Goal: Transaction & Acquisition: Purchase product/service

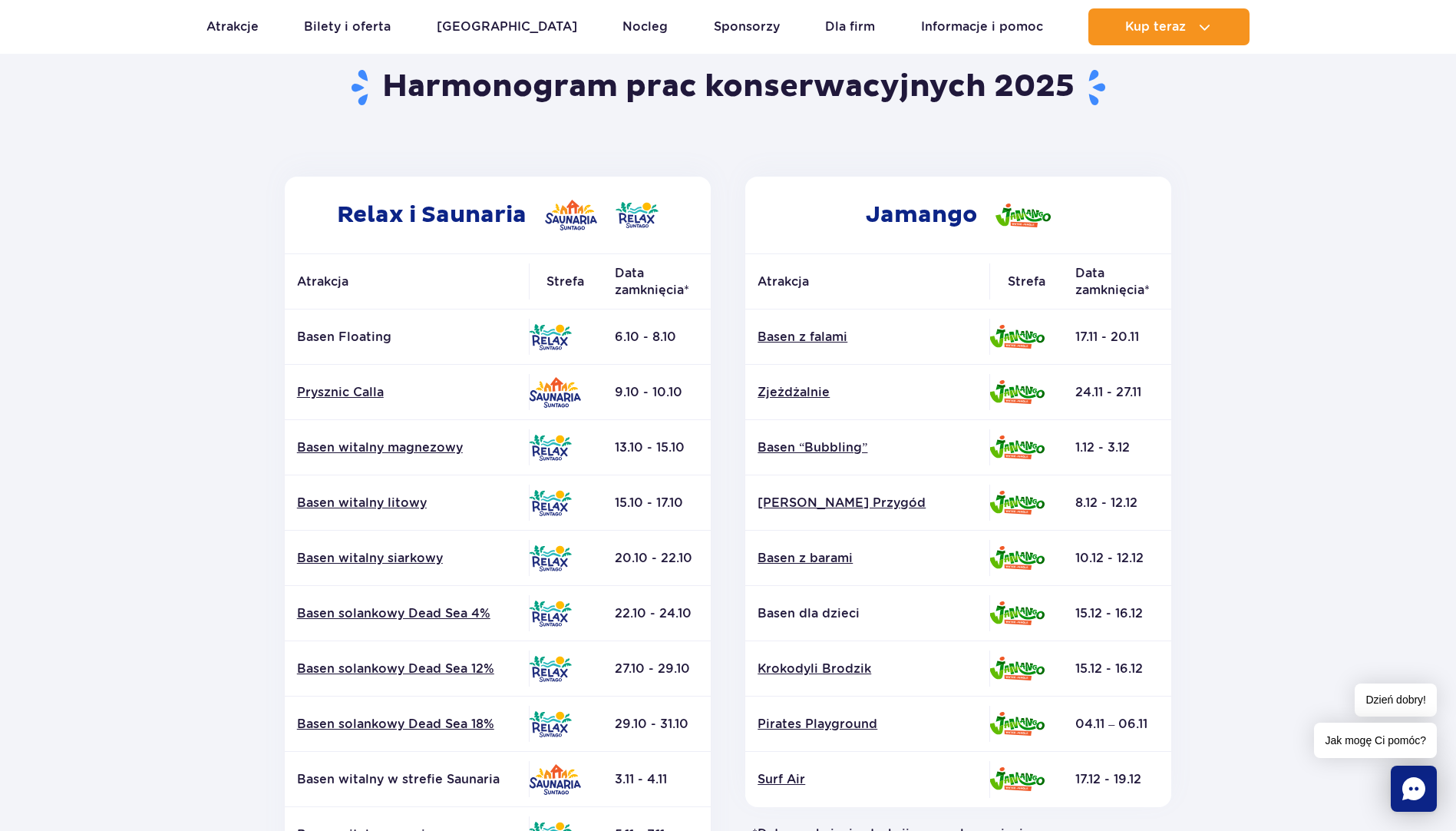
scroll to position [77, 0]
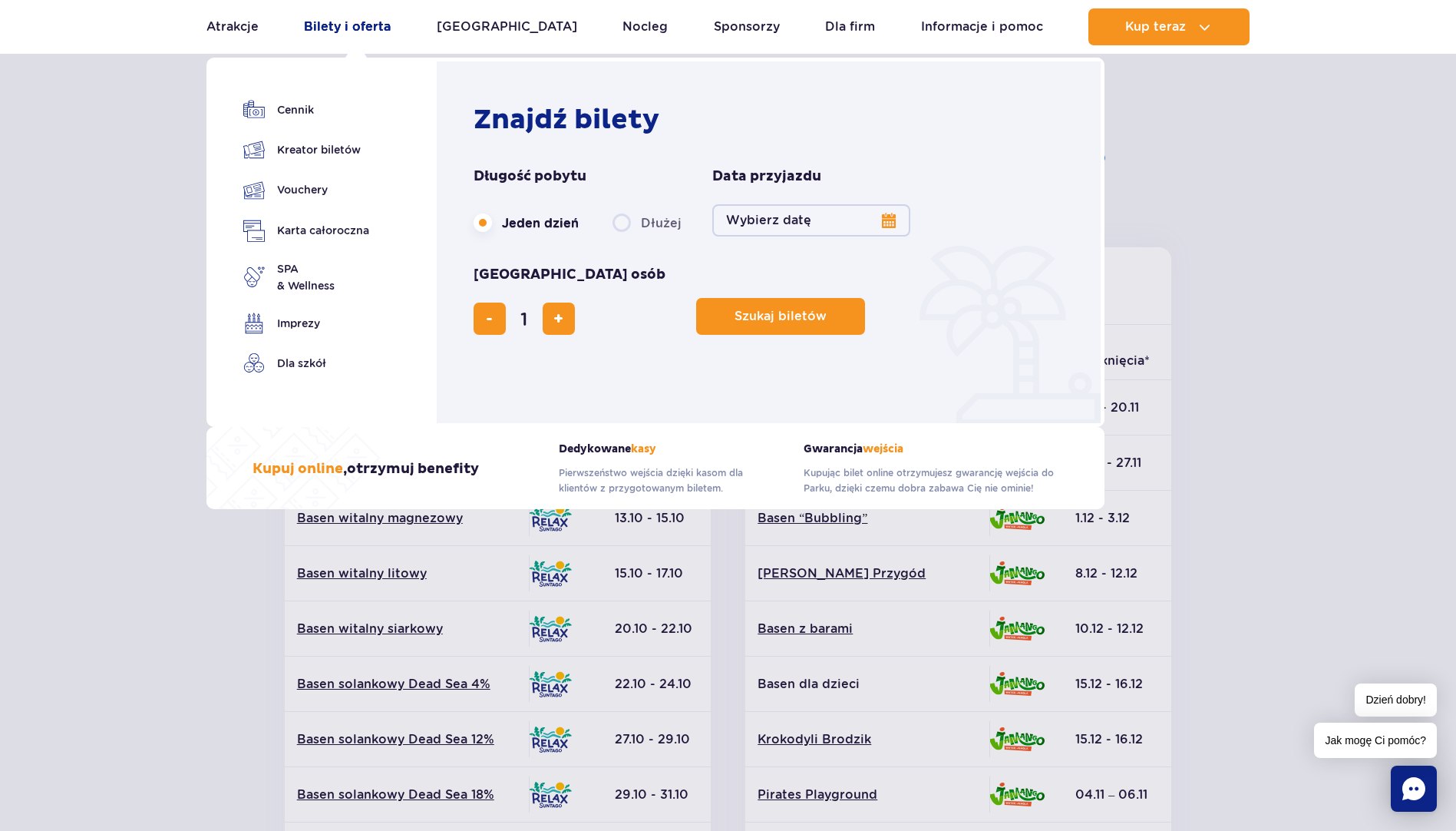
click at [370, 29] on link "Bilety i oferta" at bounding box center [348, 27] width 87 height 37
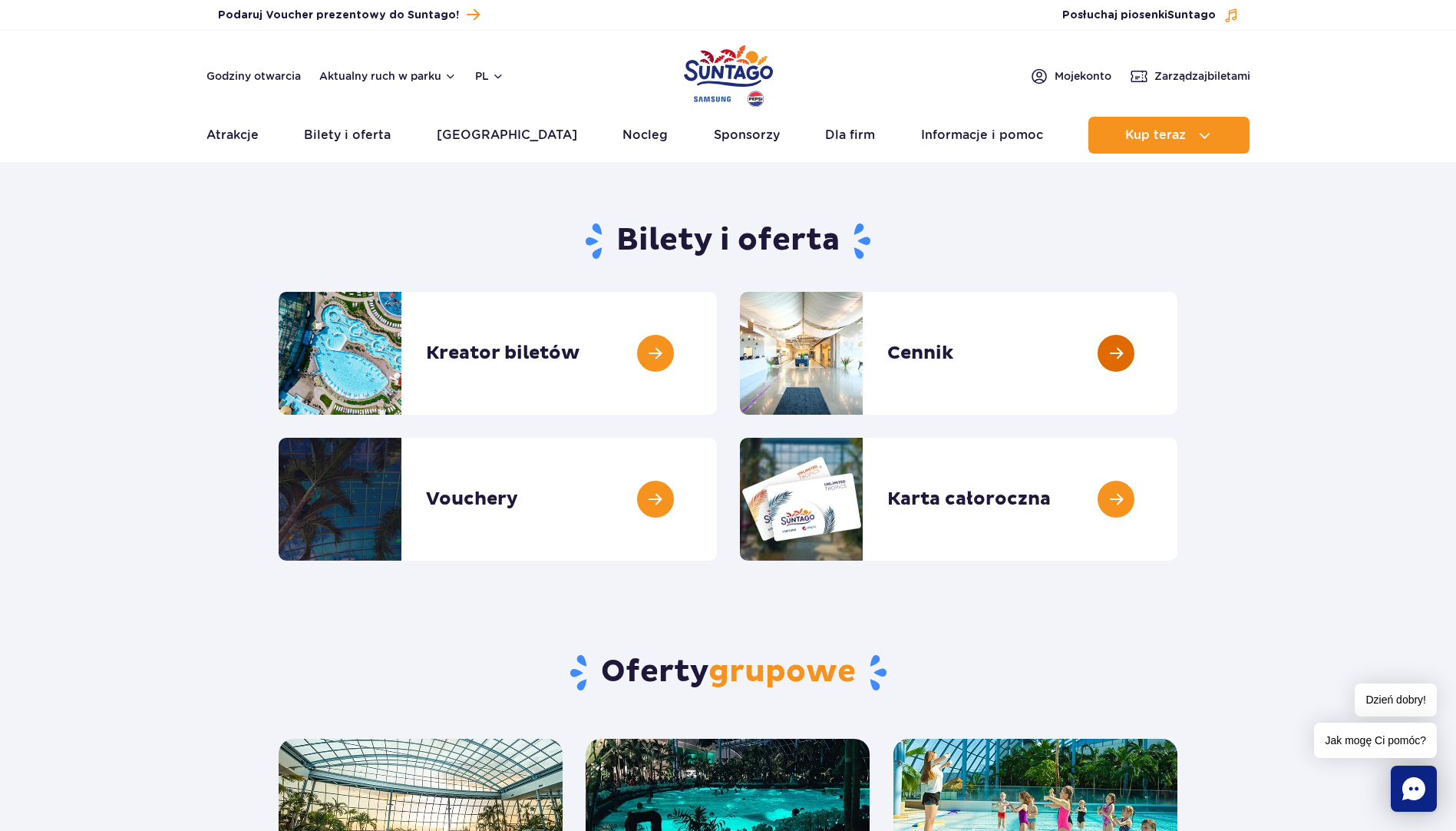
click at [1178, 344] on link at bounding box center [1178, 352] width 0 height 123
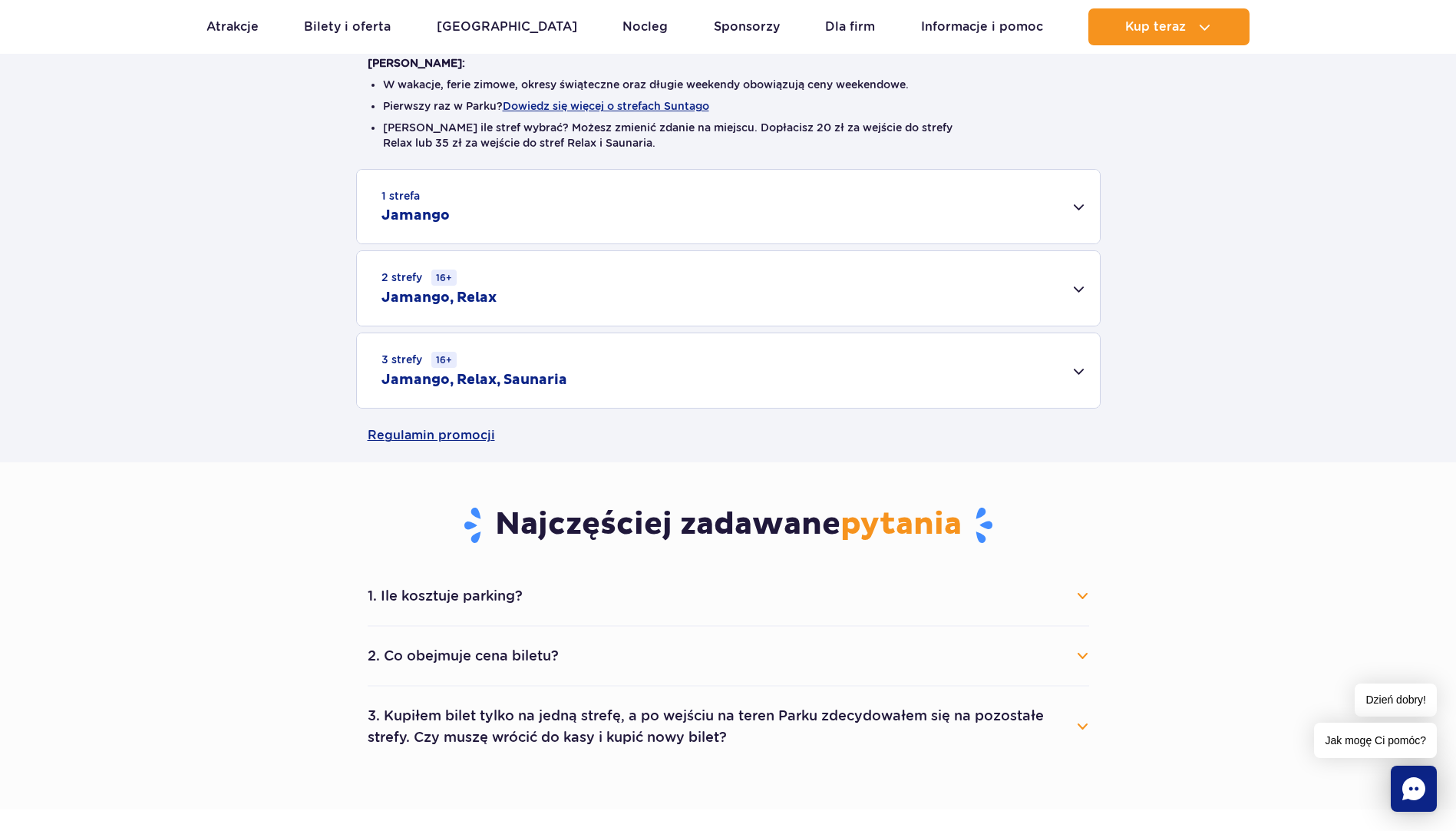
scroll to position [307, 0]
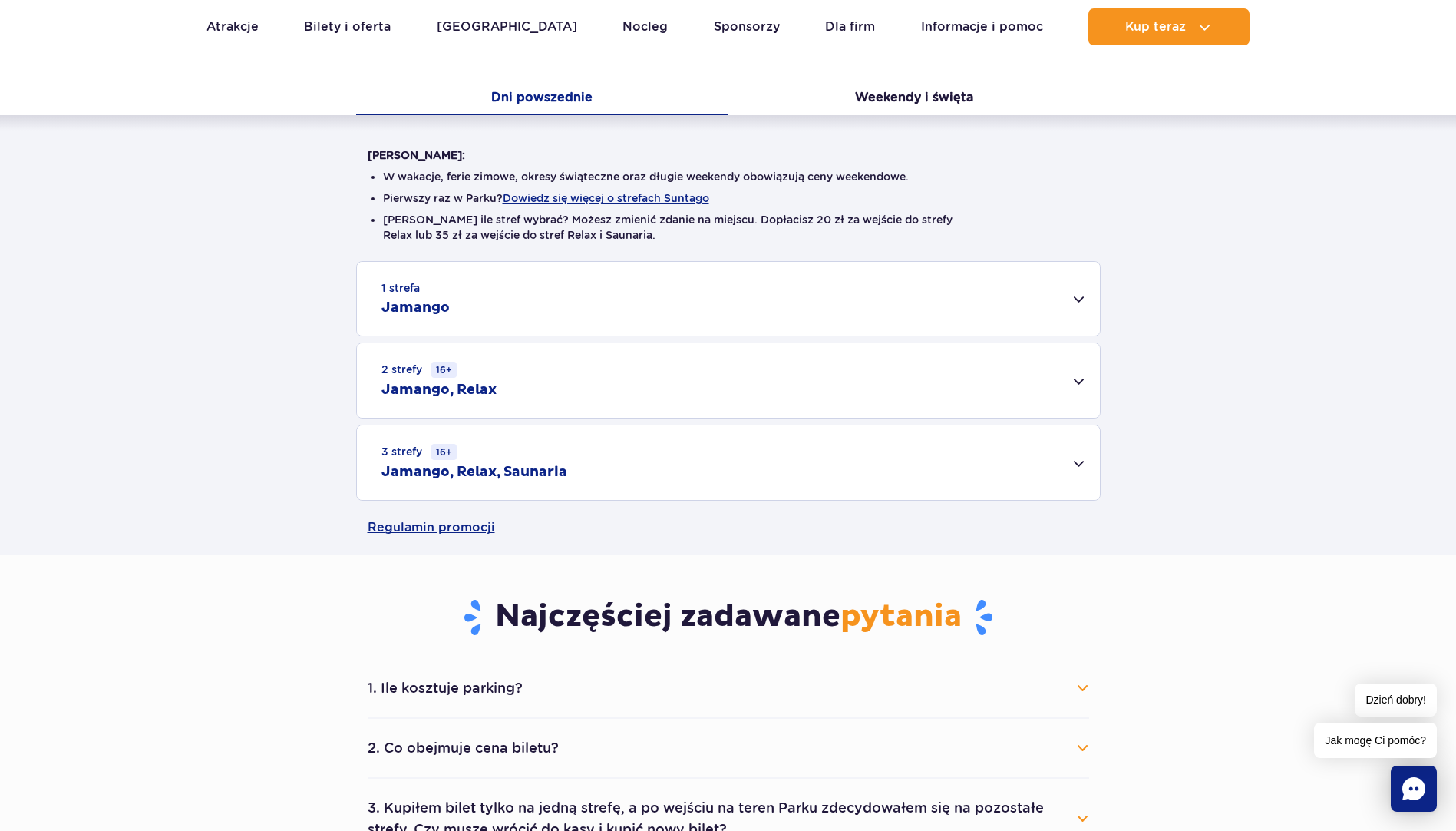
click at [435, 298] on h2 "Jamango" at bounding box center [416, 307] width 69 height 18
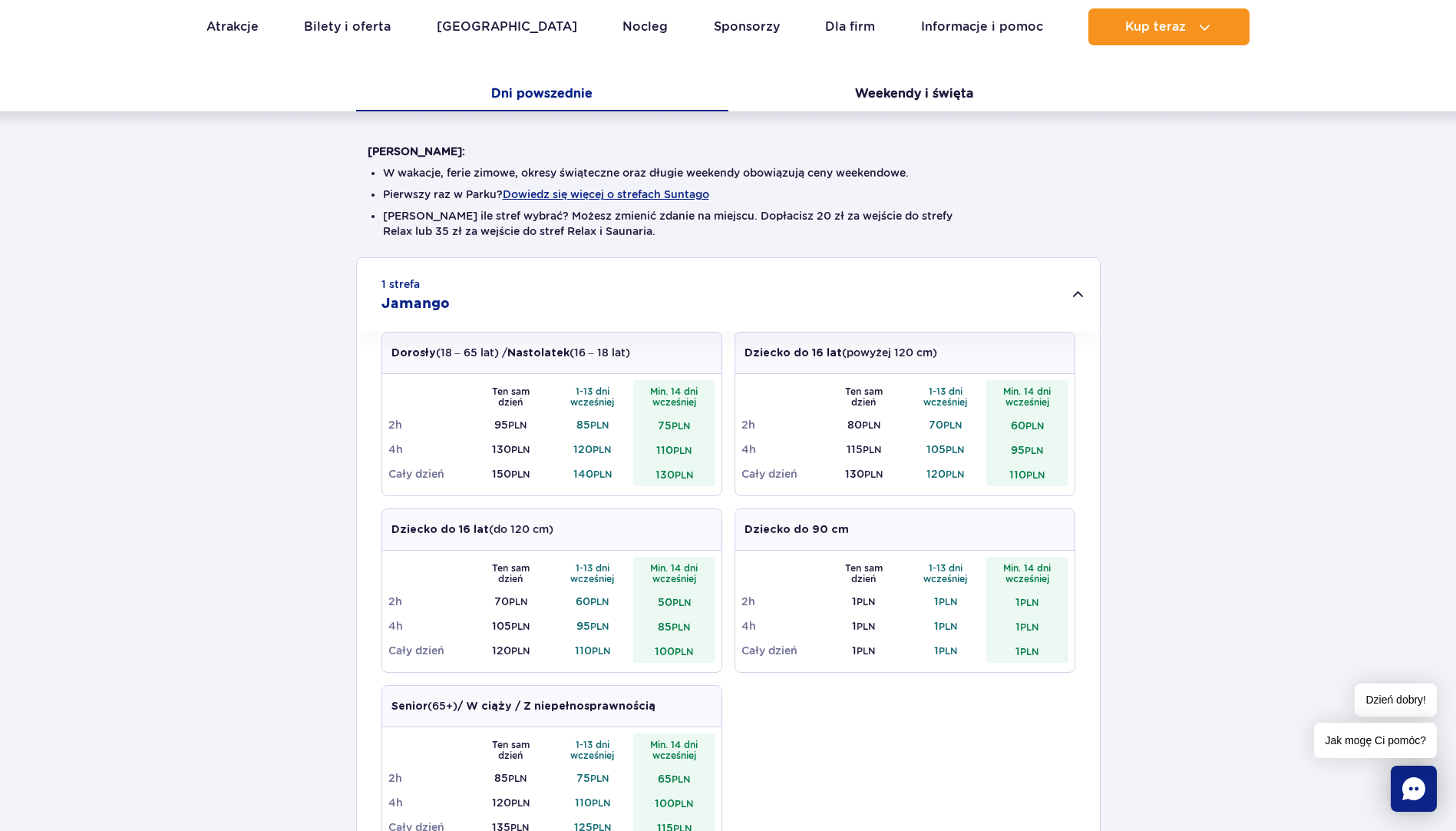
scroll to position [231, 0]
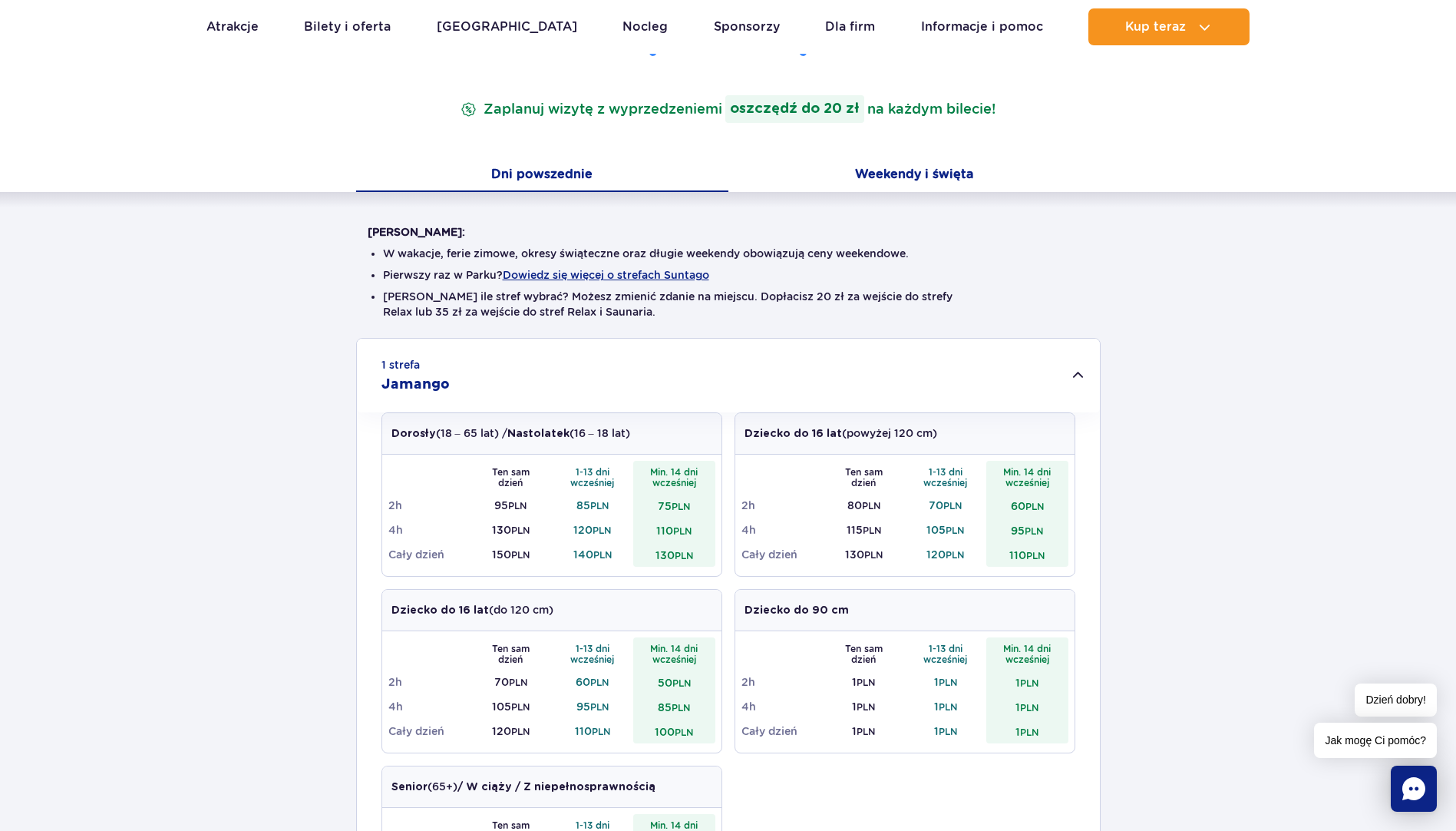
click at [875, 173] on button "Weekendy i święta" at bounding box center [915, 176] width 372 height 32
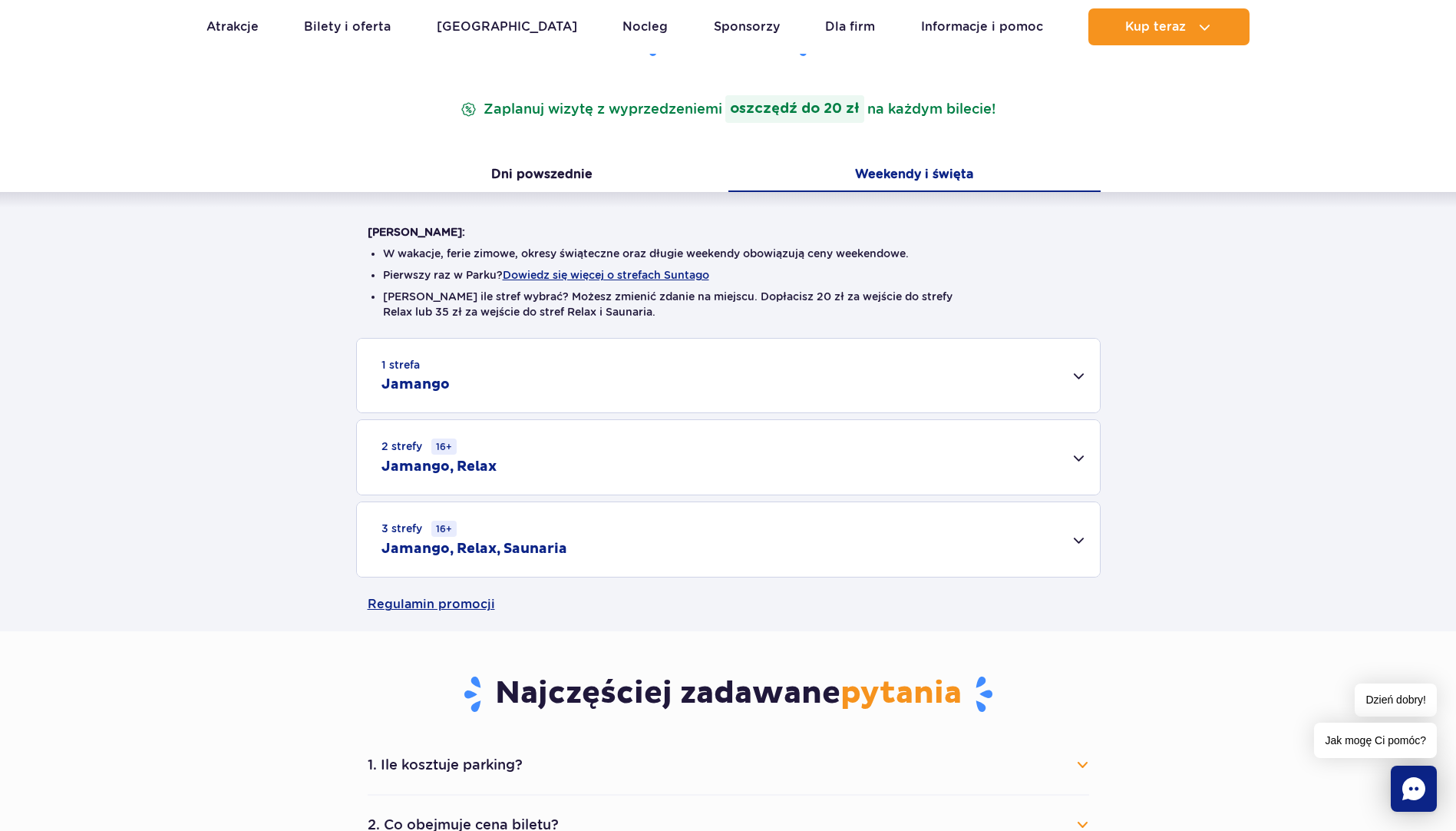
click at [442, 389] on h2 "Jamango" at bounding box center [416, 385] width 69 height 18
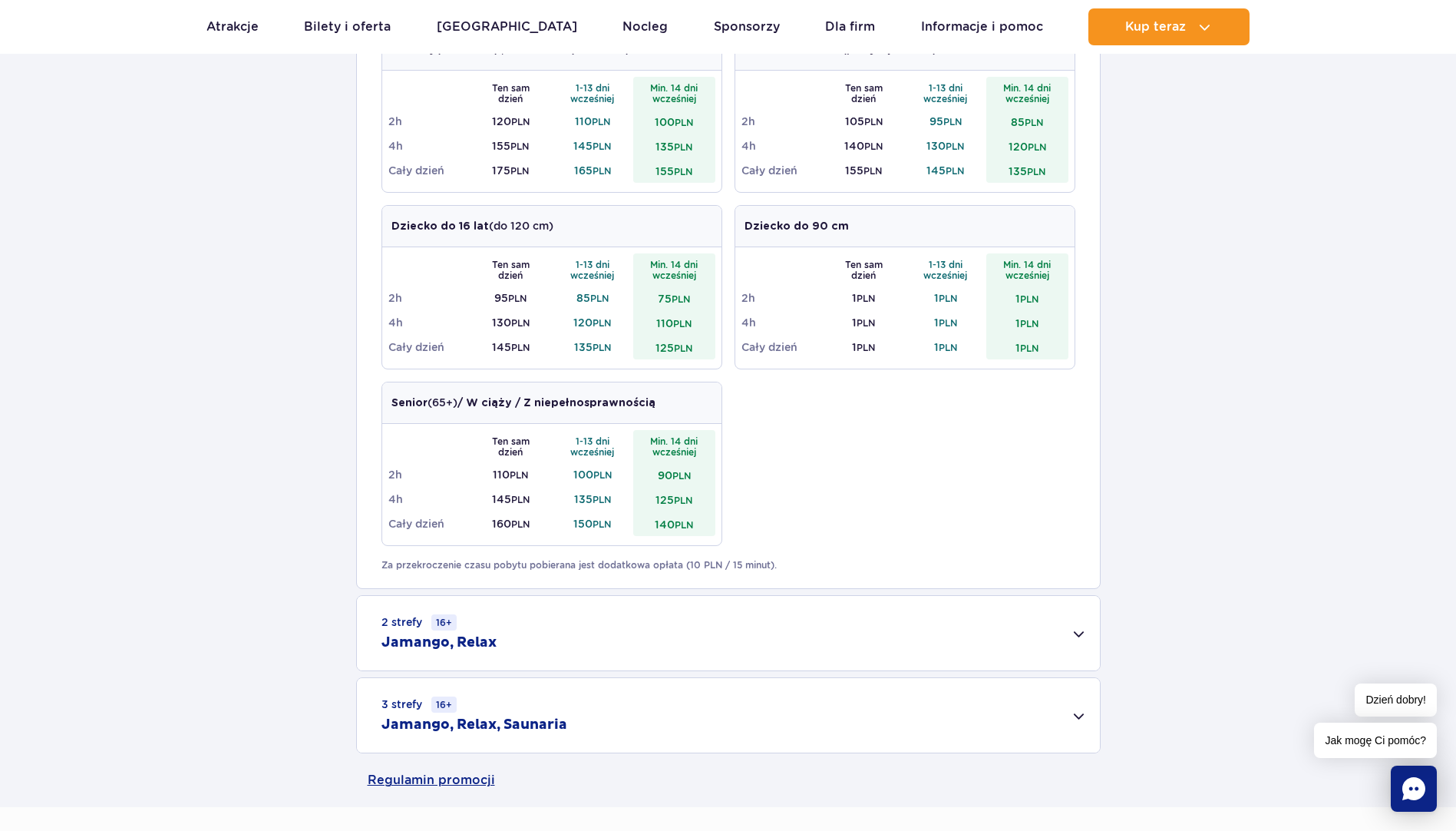
scroll to position [691, 0]
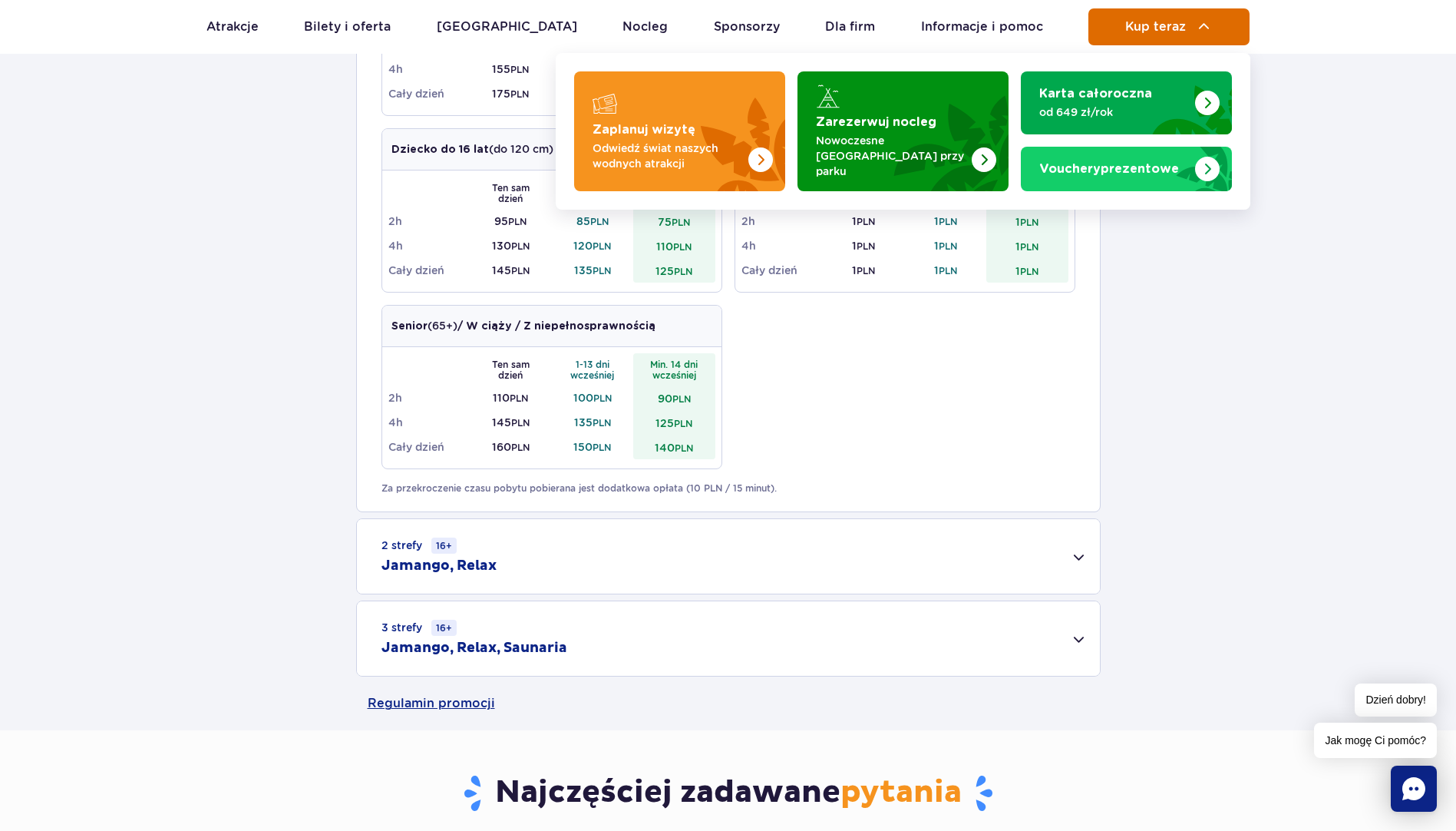
click at [1139, 36] on button "Kup teraz" at bounding box center [1169, 27] width 161 height 37
click at [1138, 30] on span "Kup teraz" at bounding box center [1156, 27] width 61 height 14
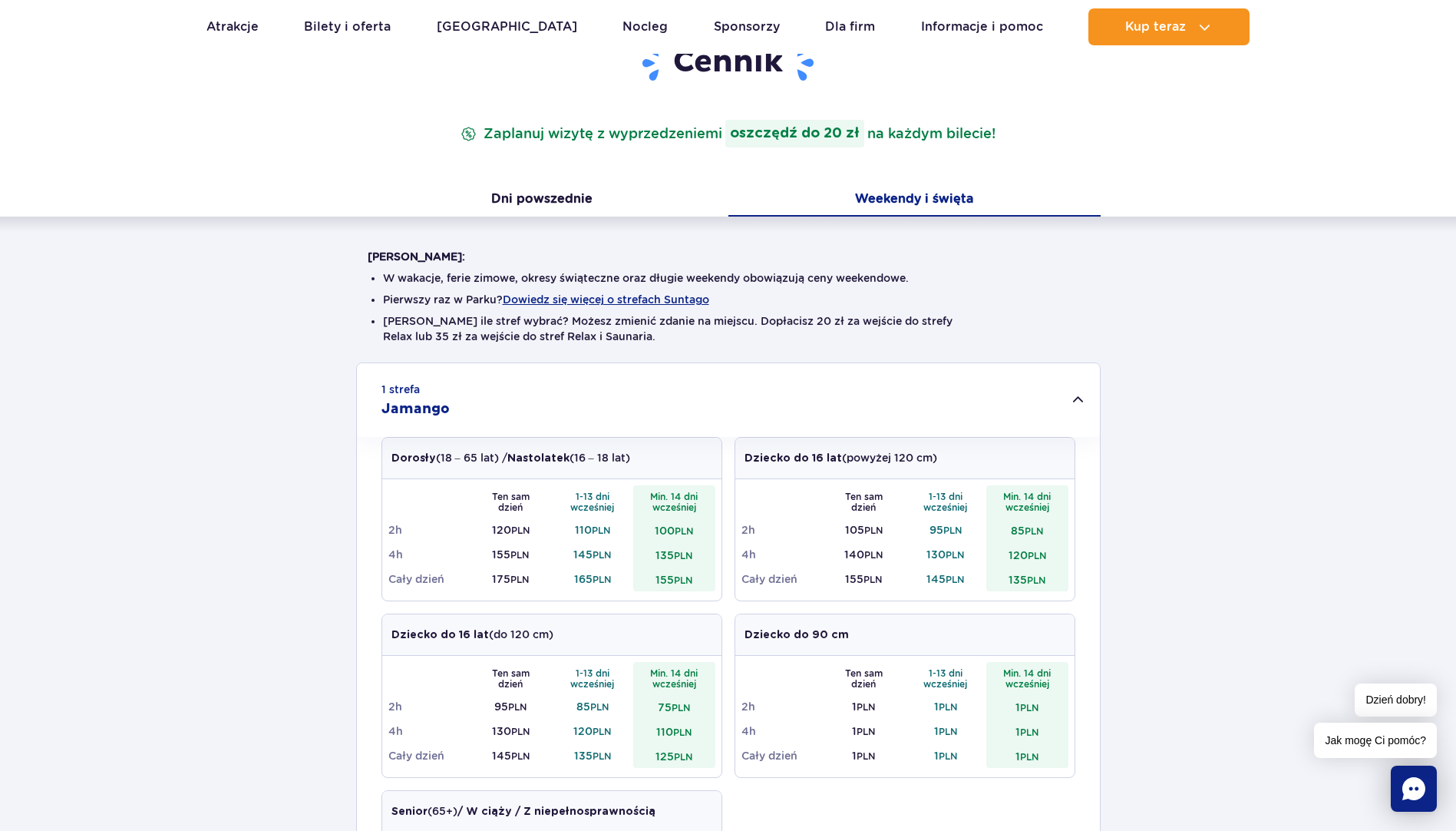
scroll to position [0, 0]
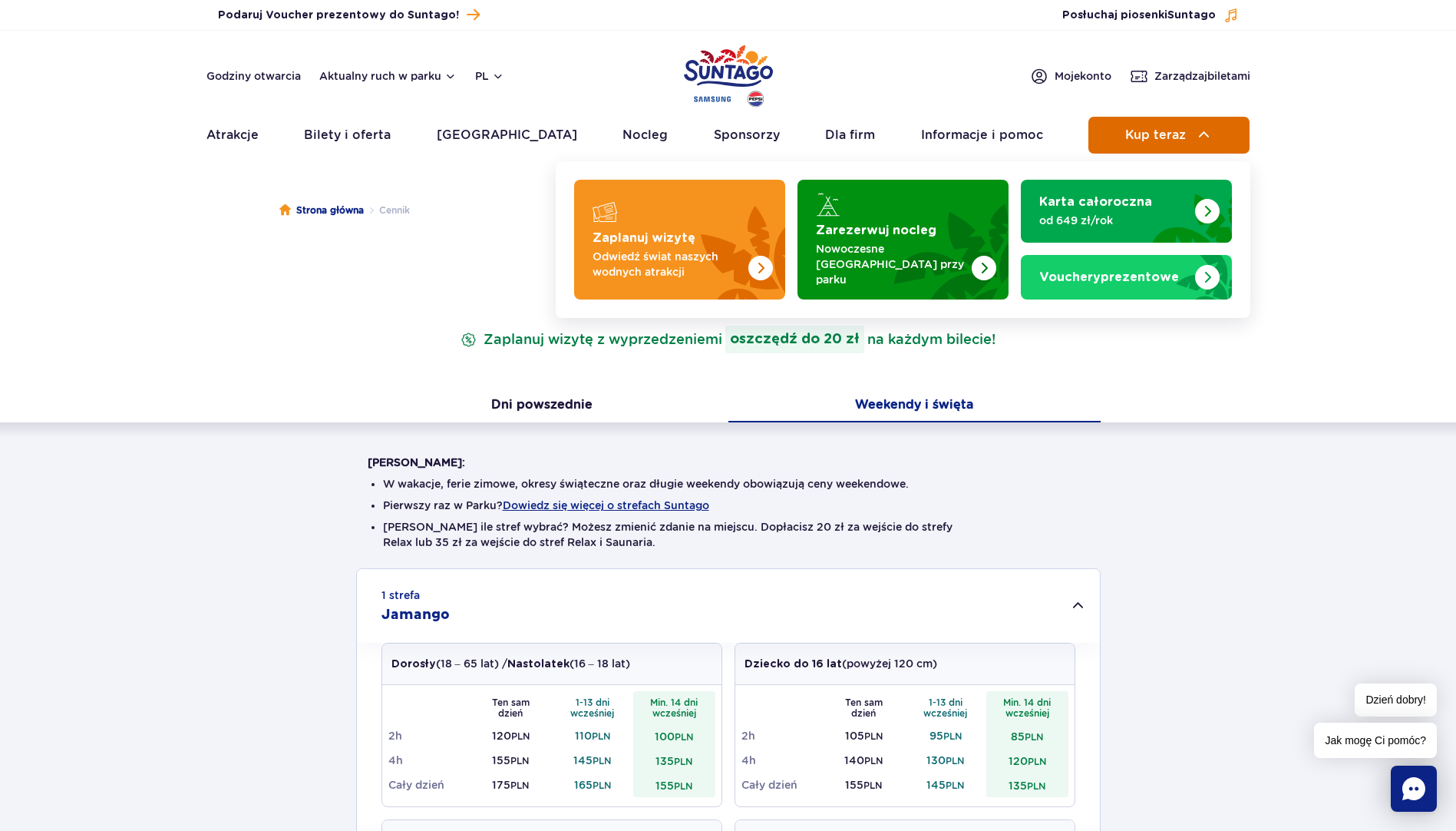
click at [1122, 139] on button "Kup teraz" at bounding box center [1169, 135] width 161 height 37
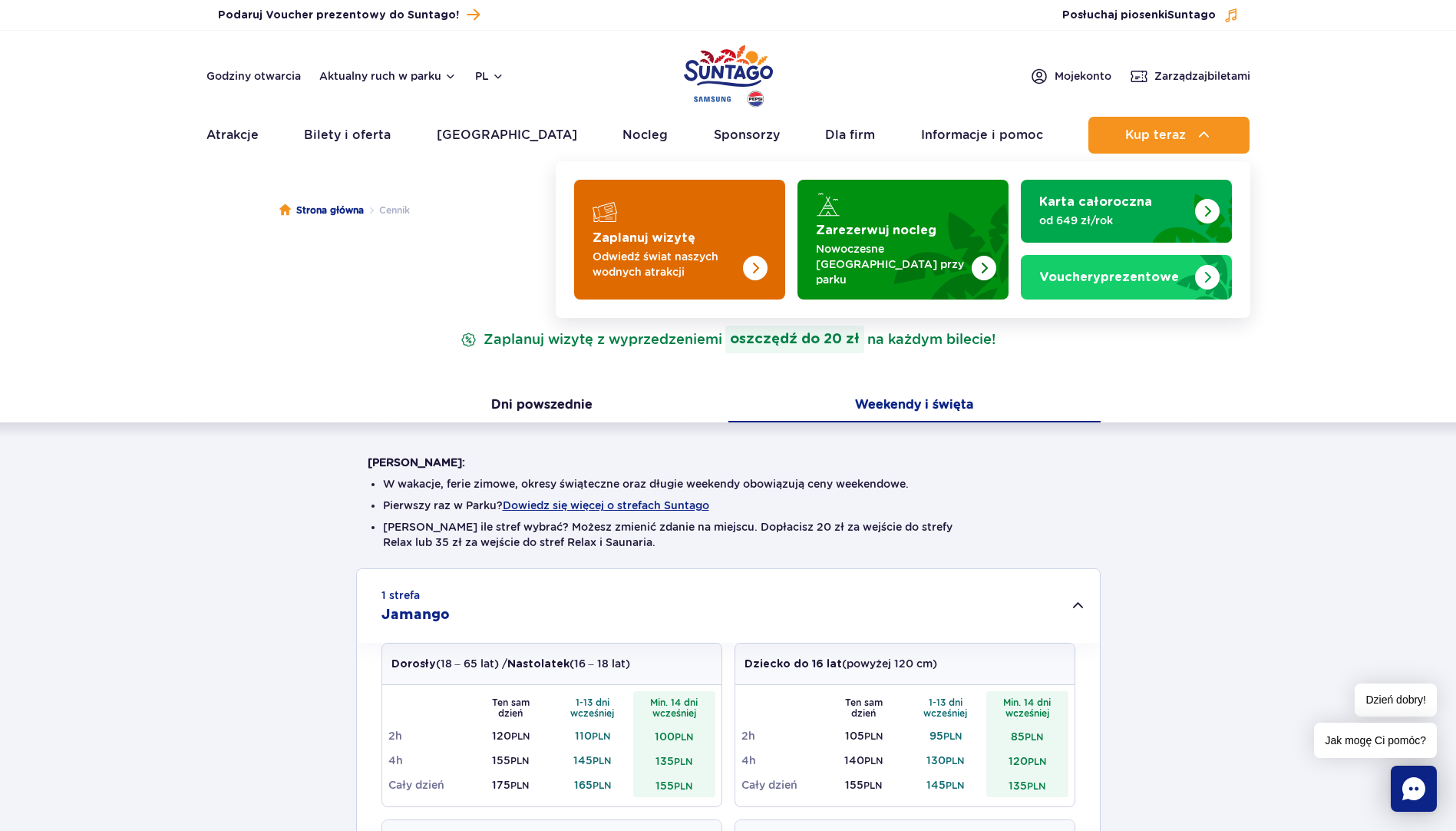
click at [676, 251] on p "Odwiedź świat naszych wodnych atrakcji" at bounding box center [667, 264] width 150 height 30
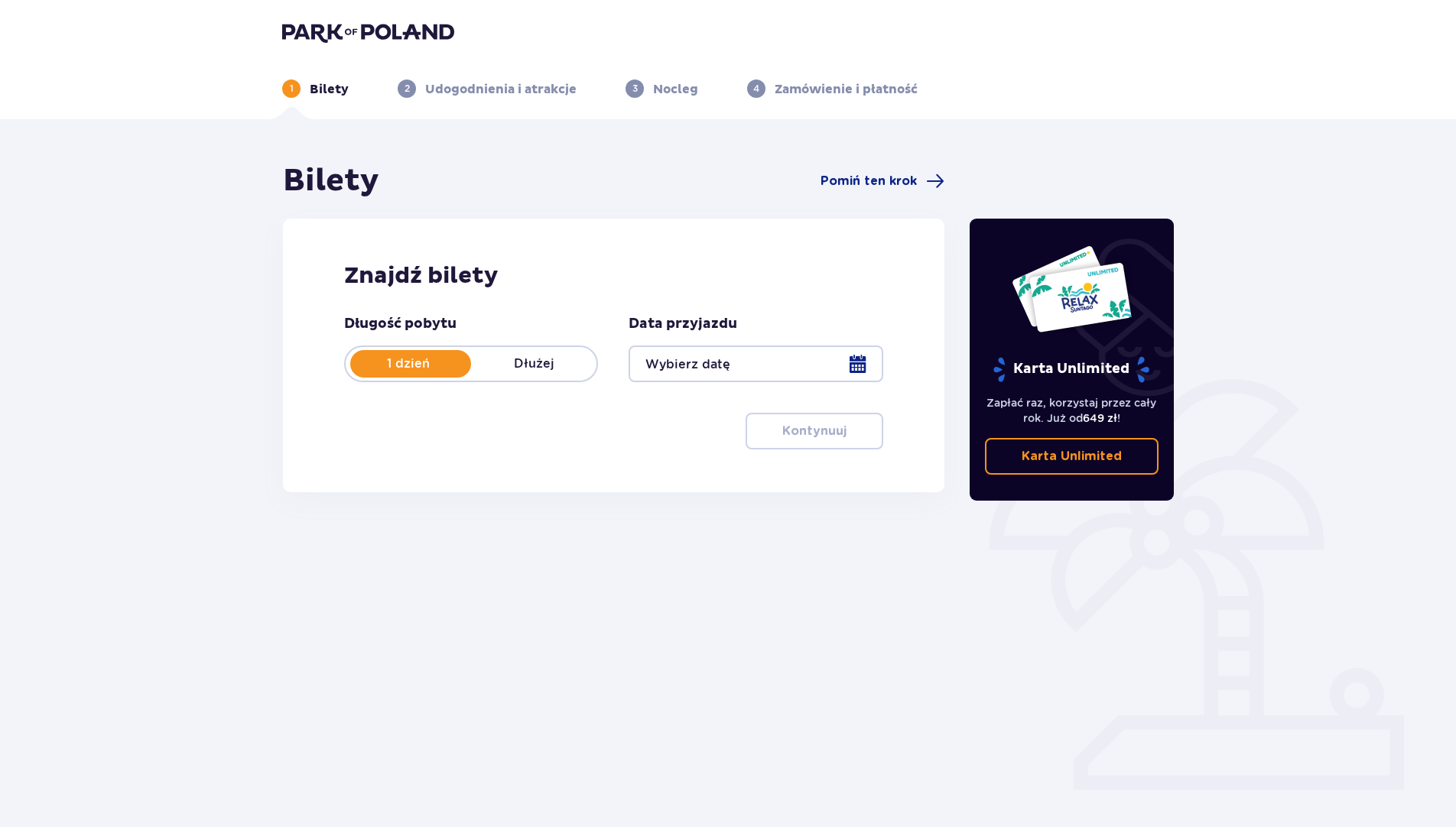
click at [729, 368] on div at bounding box center [755, 364] width 254 height 36
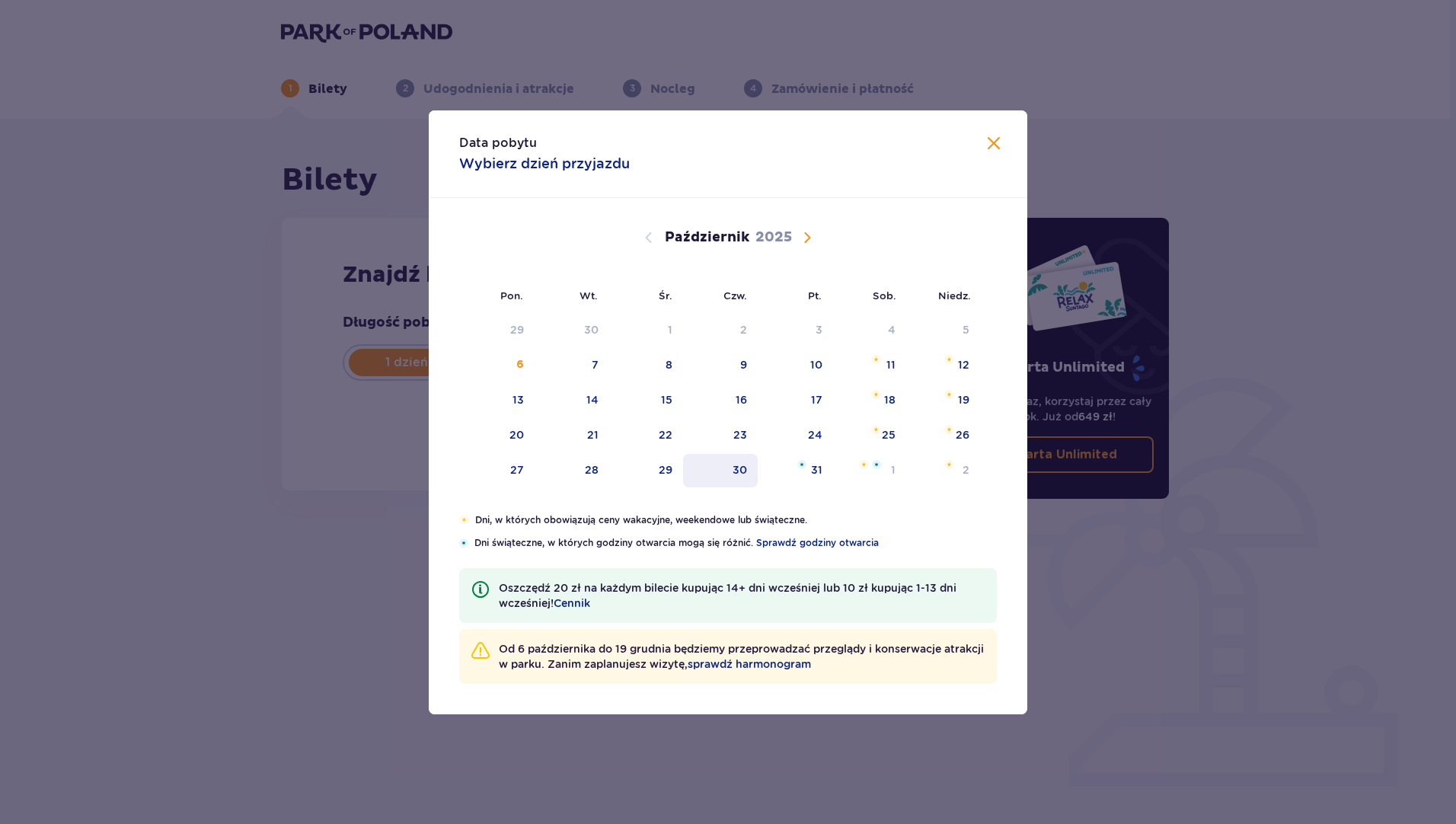
click at [746, 467] on div "30" at bounding box center [739, 470] width 15 height 16
type input "30.10.25"
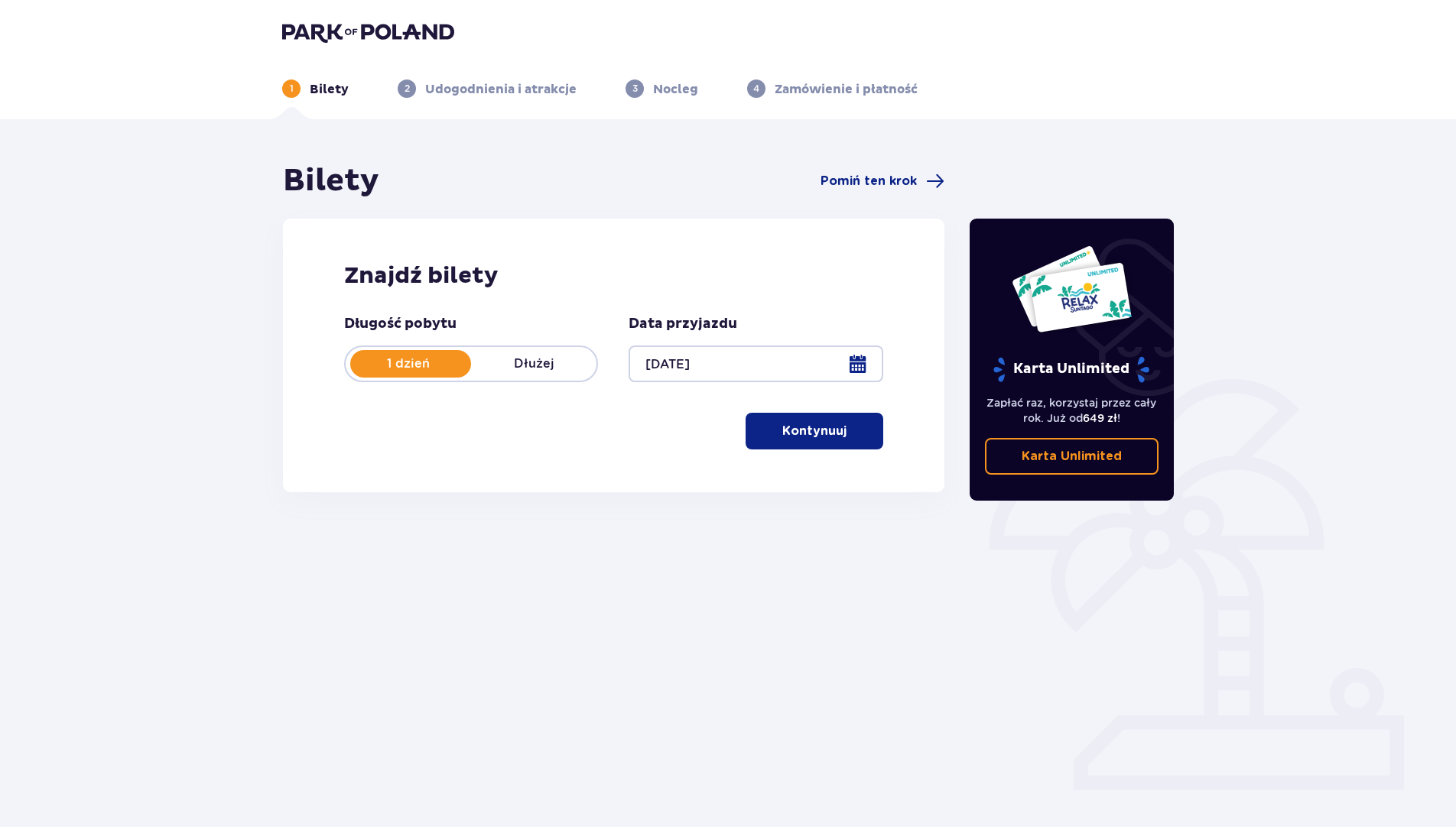
click at [785, 428] on p "Kontynuuj" at bounding box center [814, 430] width 64 height 16
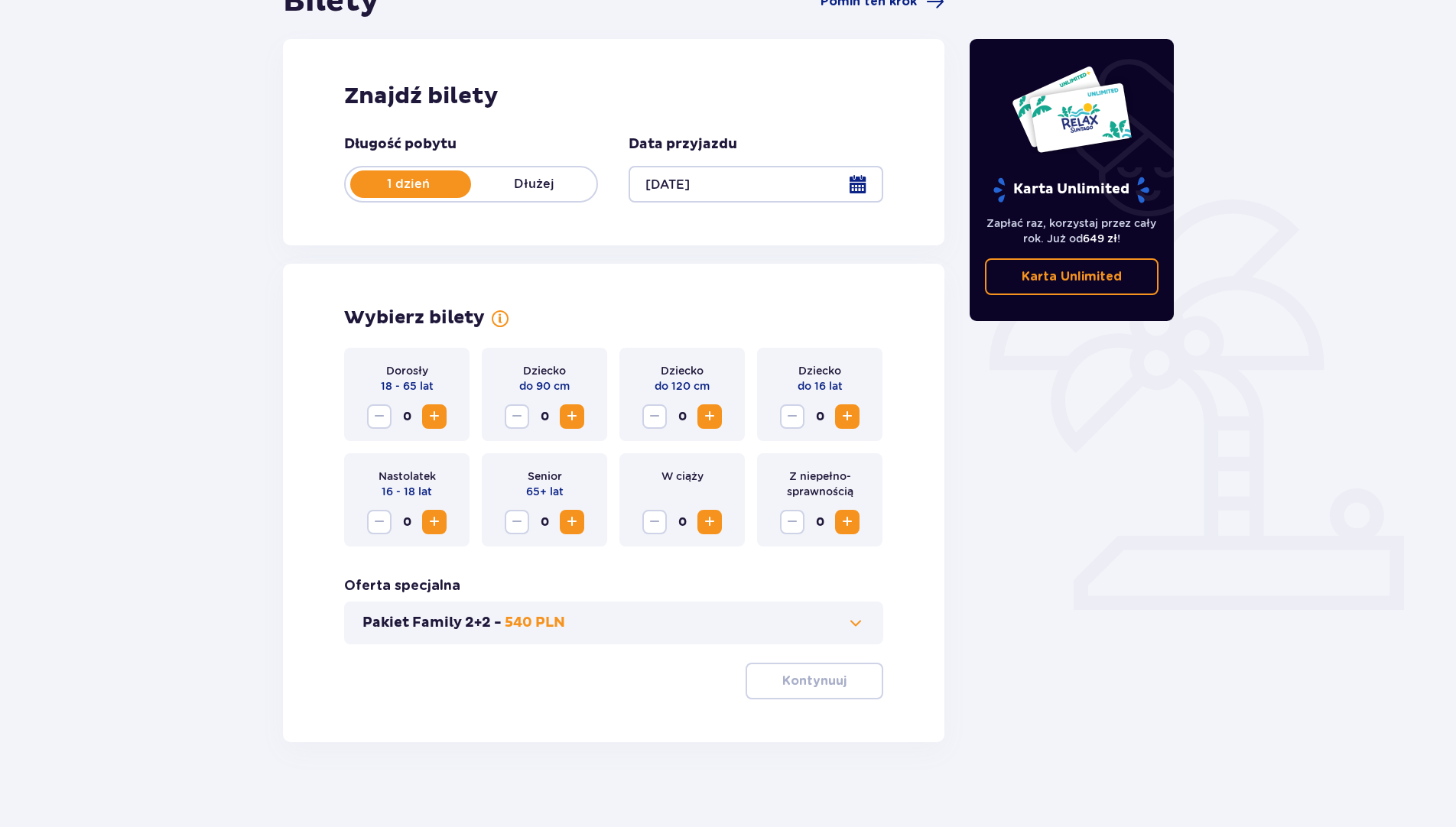
scroll to position [186, 0]
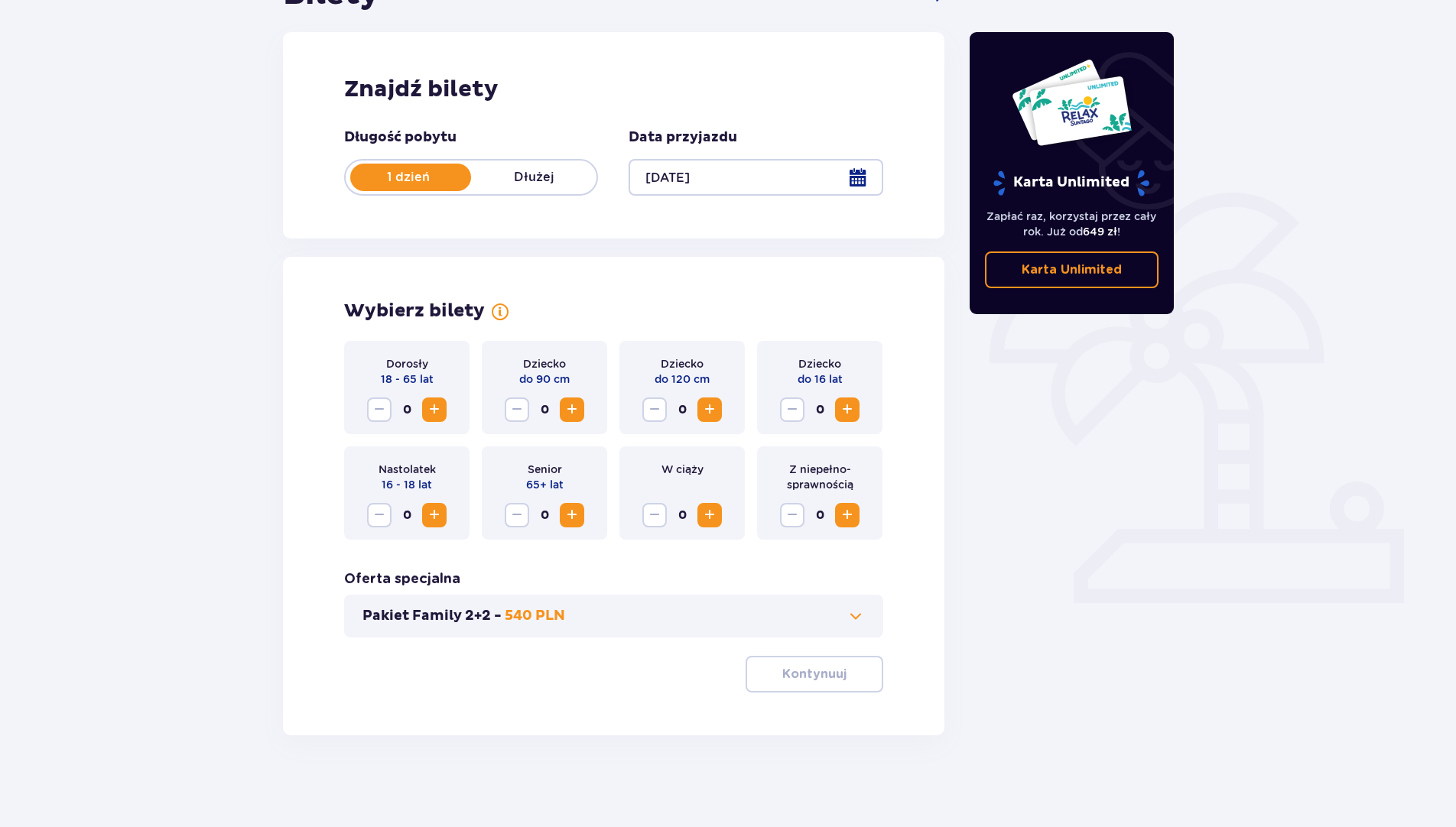
click at [839, 413] on span "Zwiększ" at bounding box center [846, 409] width 18 height 18
click at [844, 417] on span "Zwiększ" at bounding box center [846, 409] width 18 height 18
click at [810, 674] on p "Kontynuuj" at bounding box center [814, 674] width 64 height 16
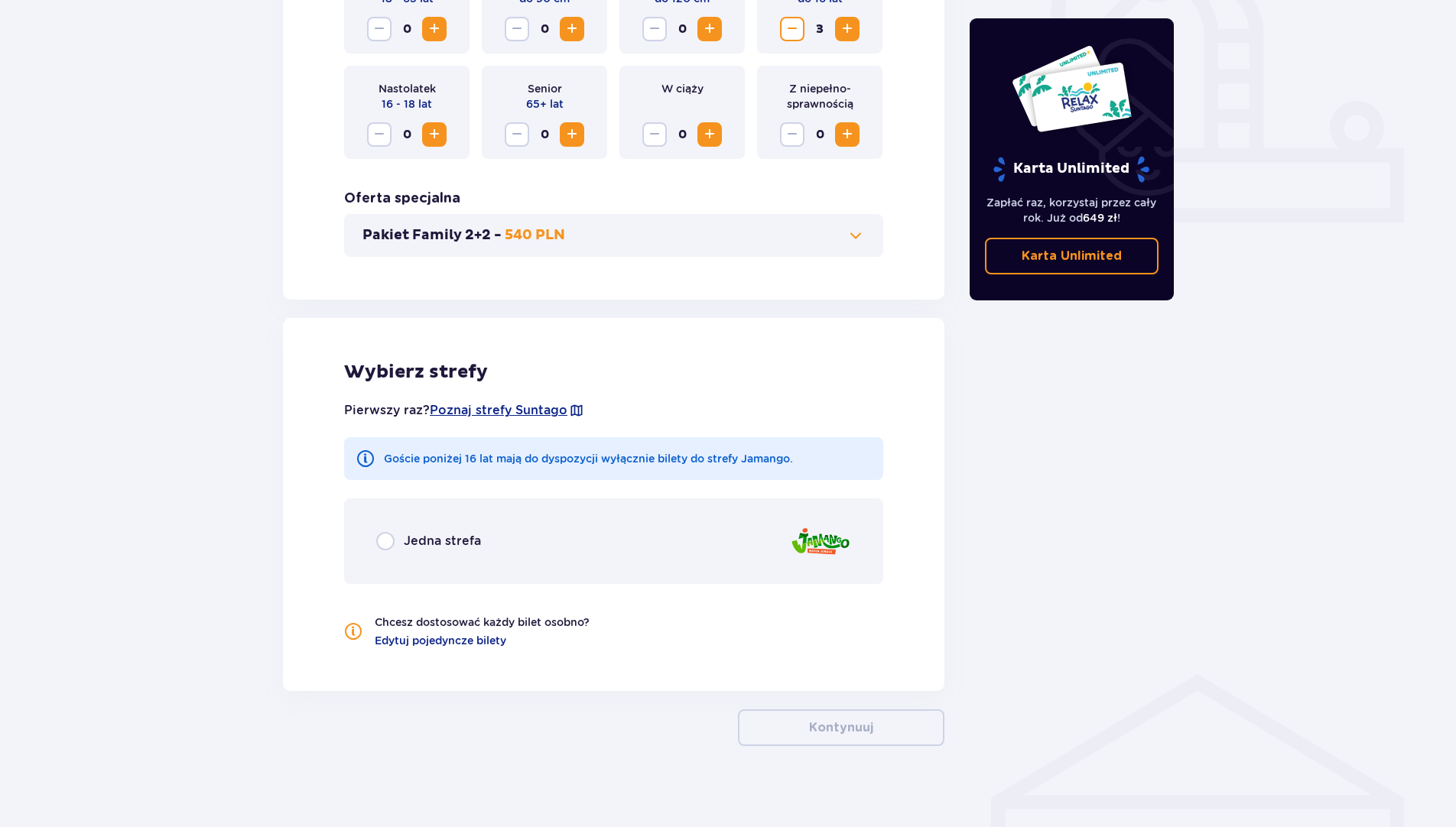
scroll to position [578, 0]
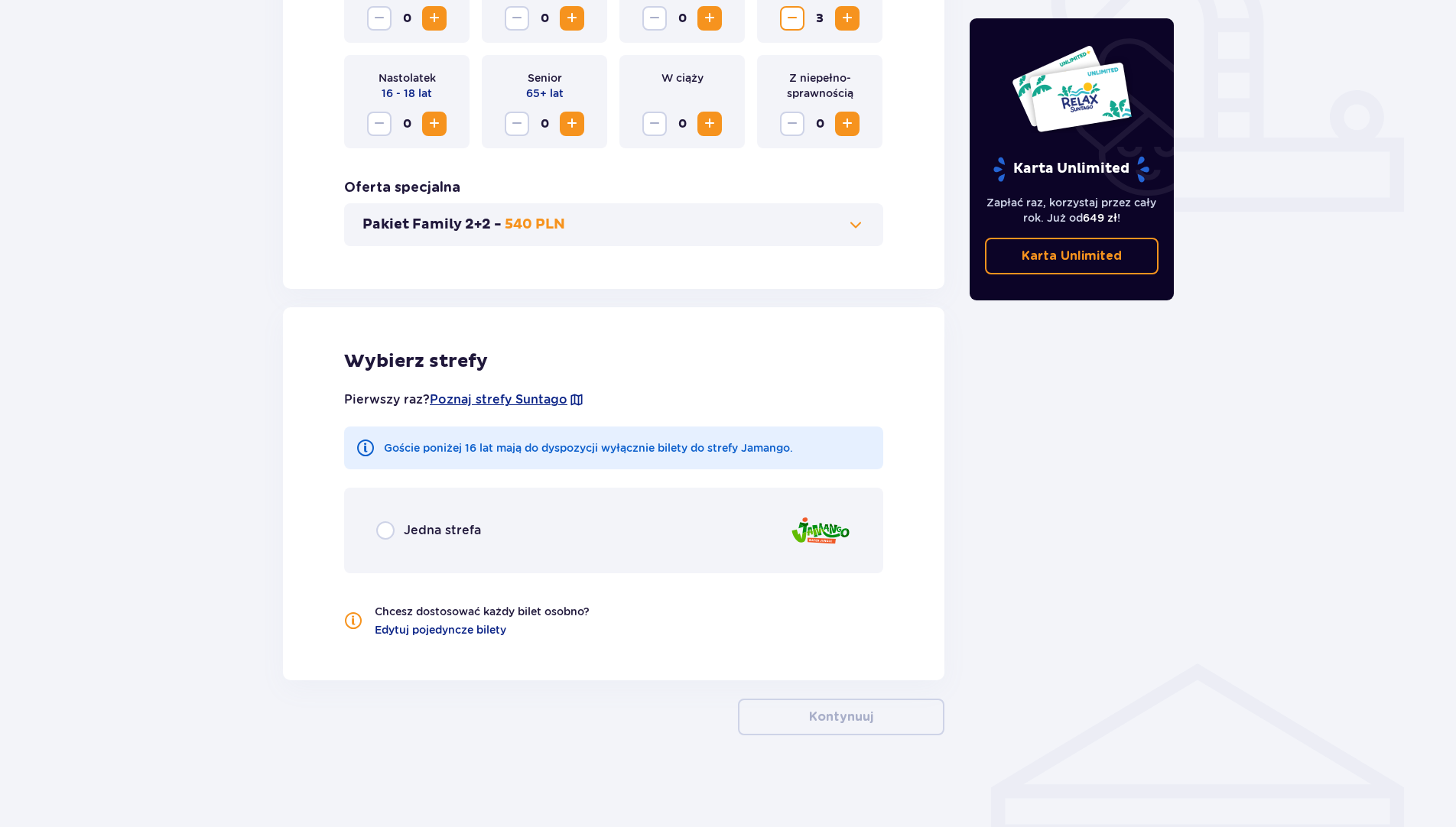
click at [387, 535] on input "radio" at bounding box center [385, 530] width 18 height 18
radio input "true"
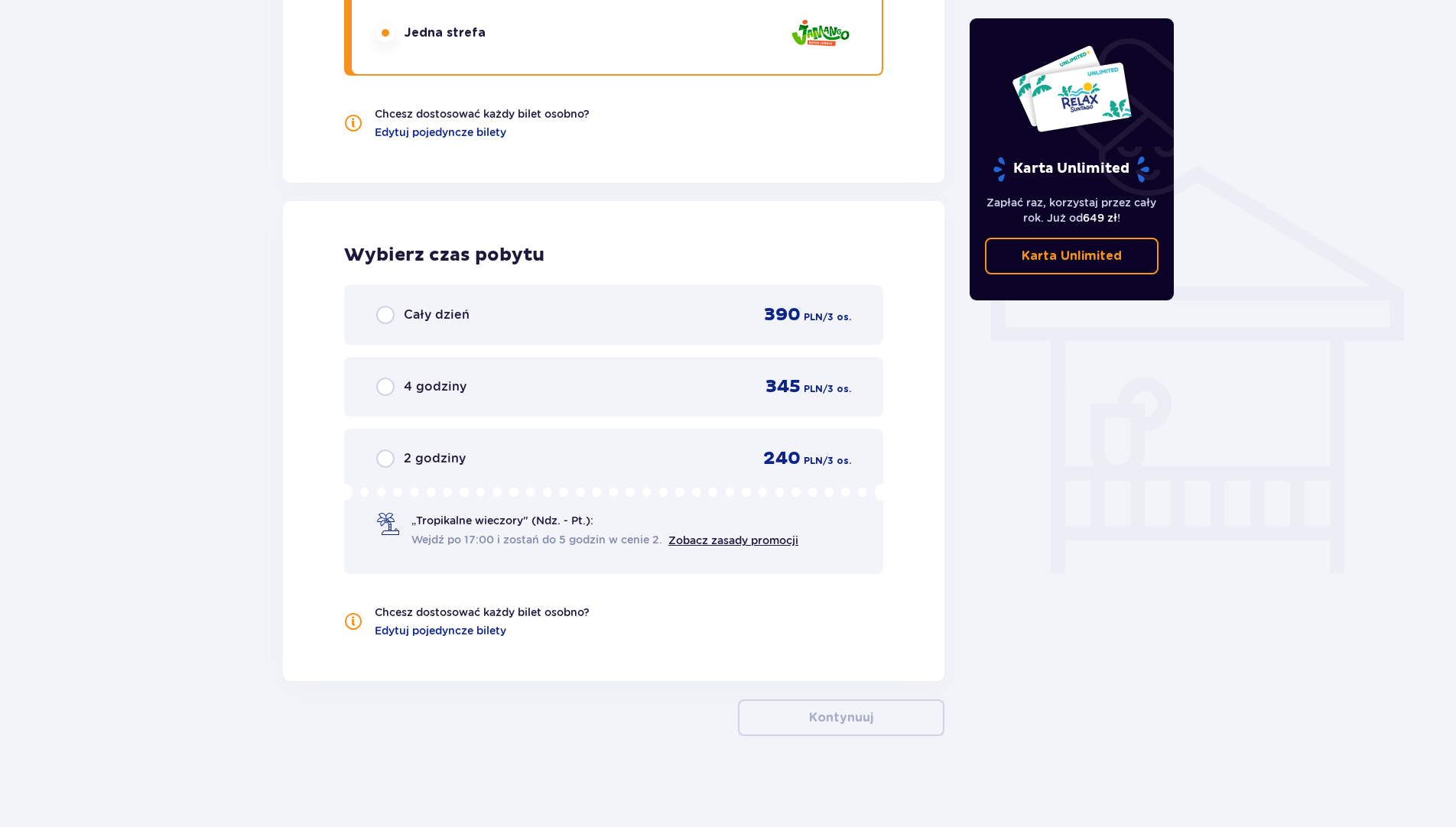
scroll to position [1076, 0]
click at [385, 387] on input "radio" at bounding box center [385, 385] width 18 height 18
radio input "true"
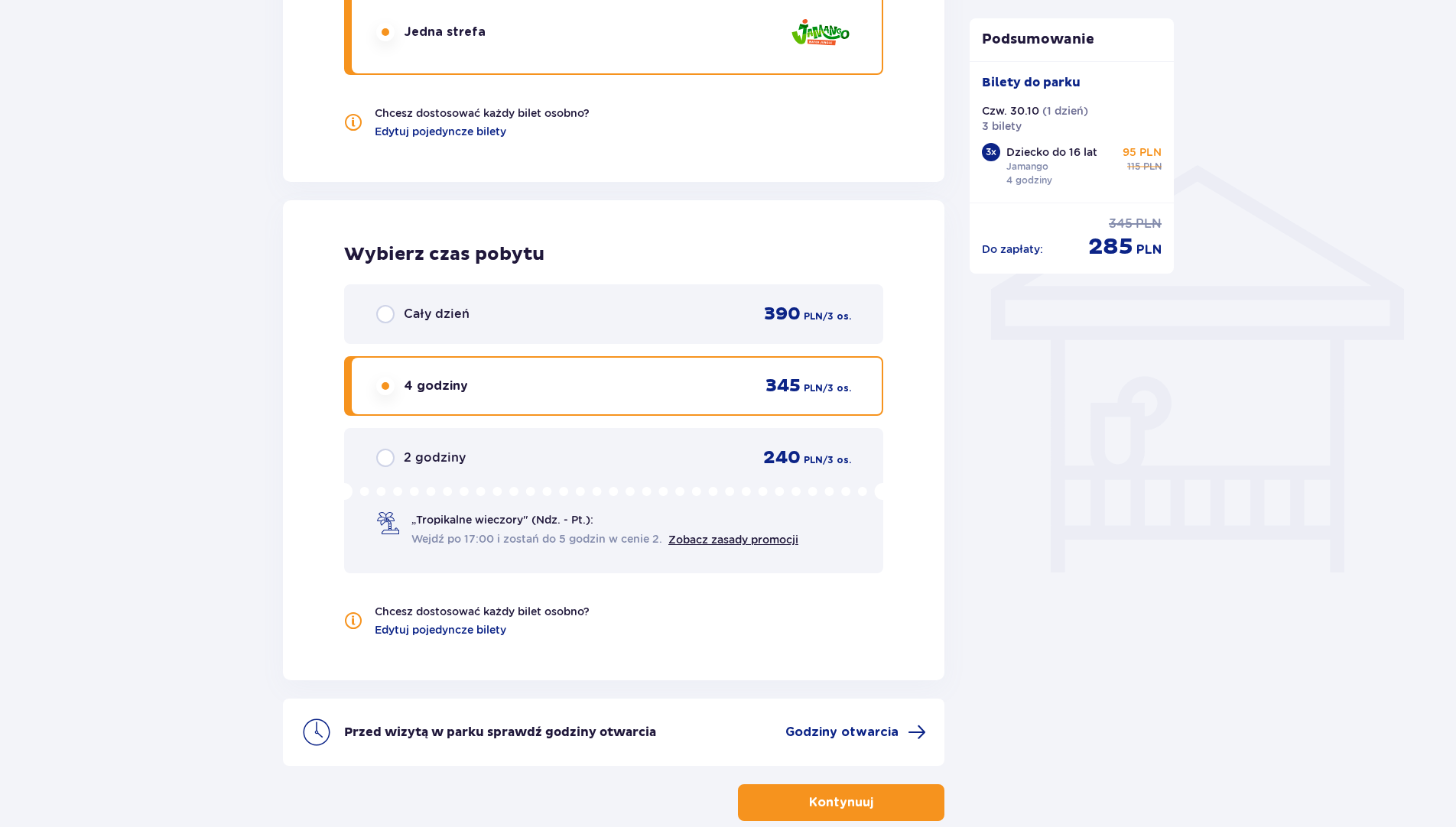
drag, startPoint x: 381, startPoint y: 469, endPoint x: 394, endPoint y: 503, distance: 36.4
click at [381, 469] on div "2 godziny 240 PLN / 3 os." at bounding box center [613, 457] width 475 height 23
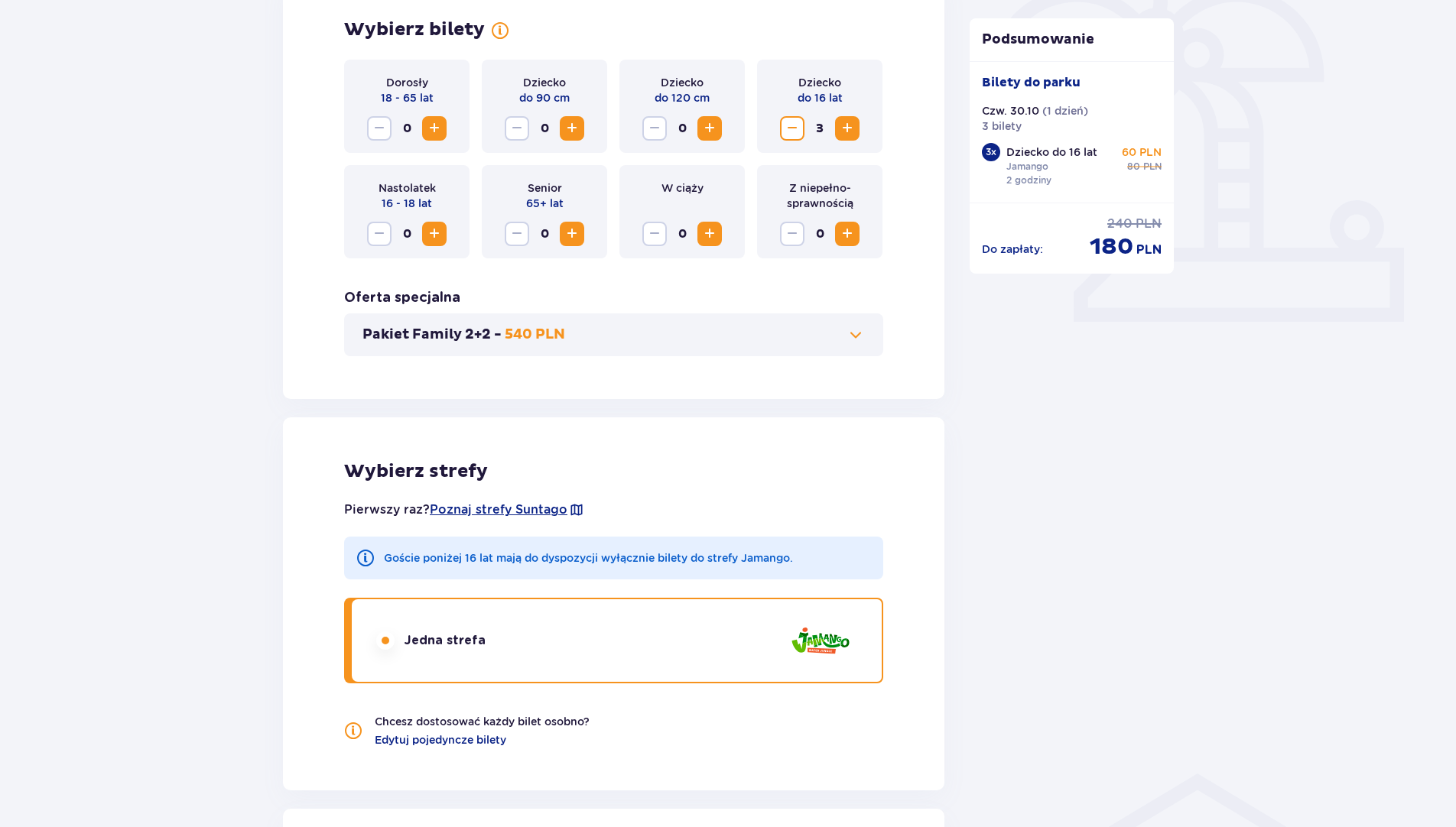
scroll to position [388, 0]
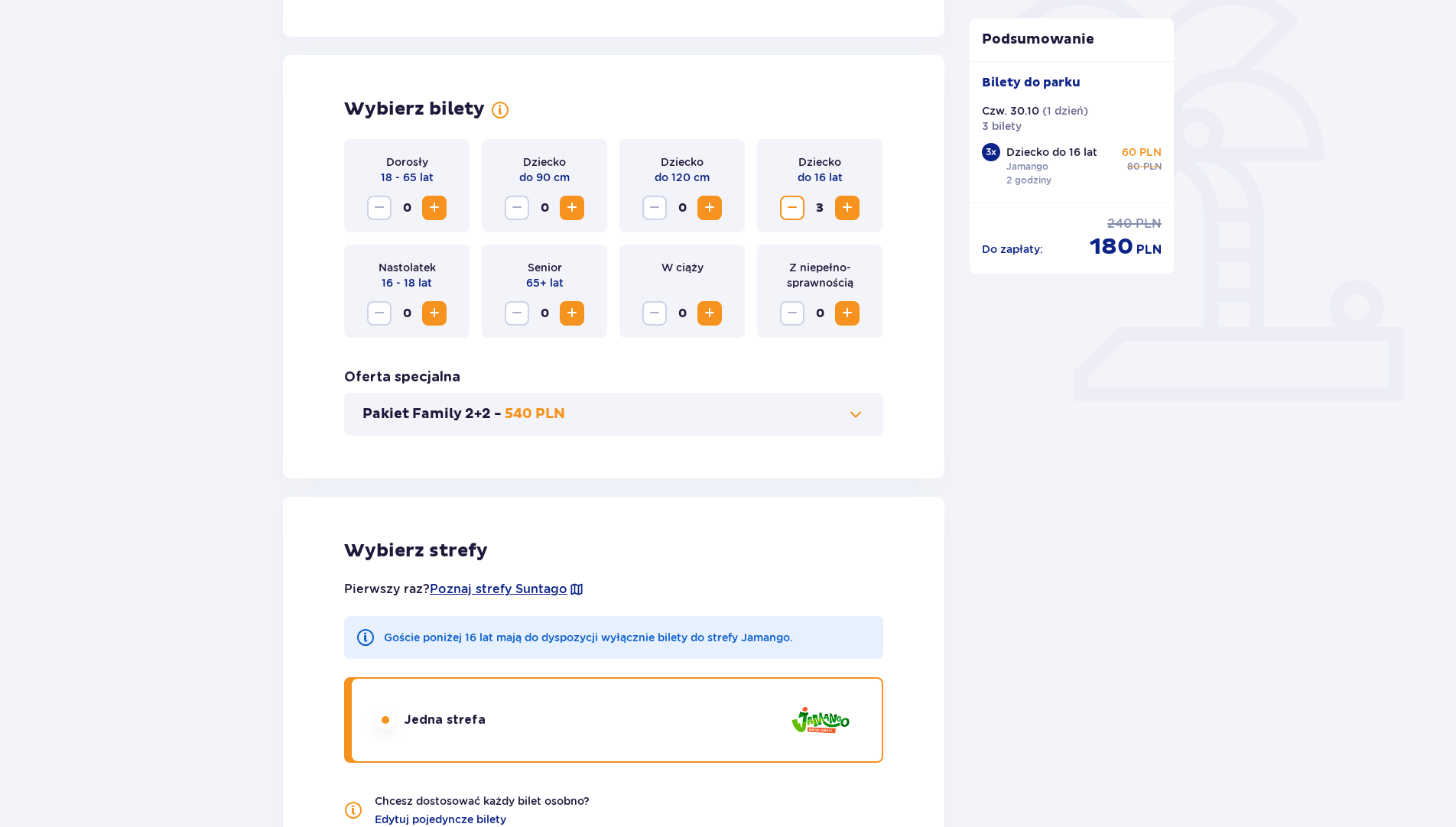
click at [435, 205] on span "Zwiększ" at bounding box center [434, 207] width 18 height 18
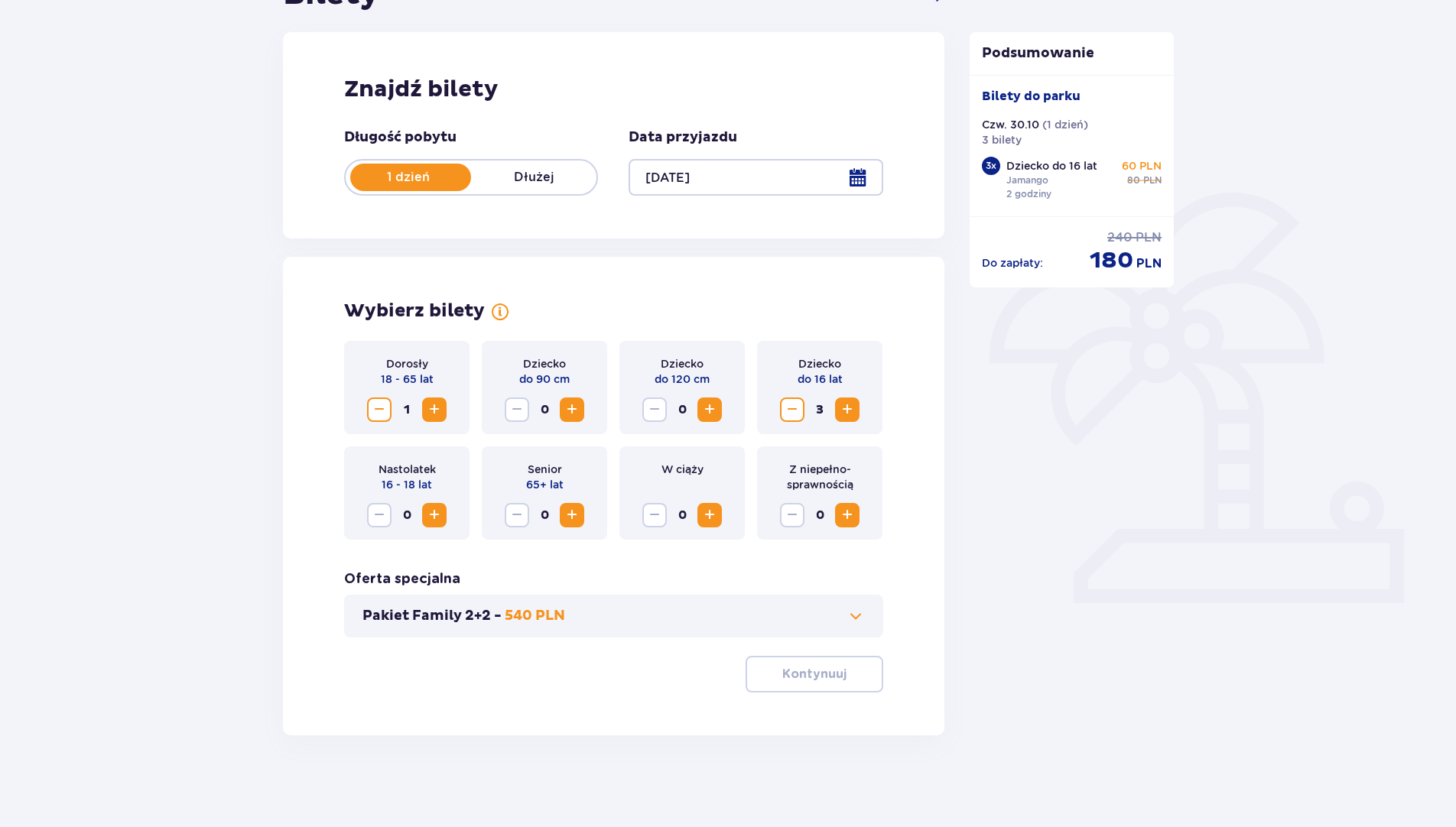
scroll to position [186, 0]
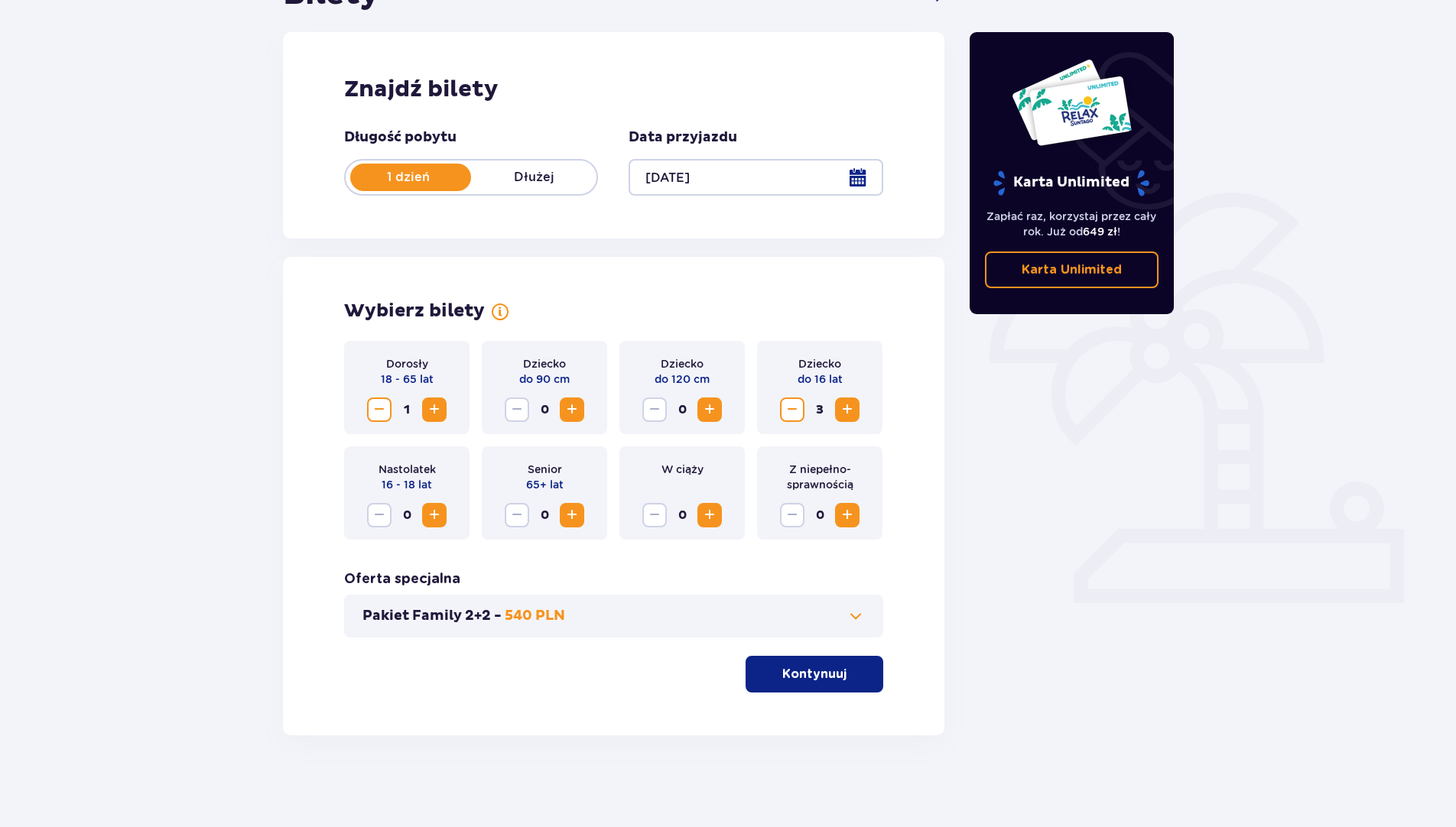
click at [435, 401] on span "Zwiększ" at bounding box center [434, 409] width 18 height 18
click at [784, 678] on p "Kontynuuj" at bounding box center [814, 674] width 64 height 16
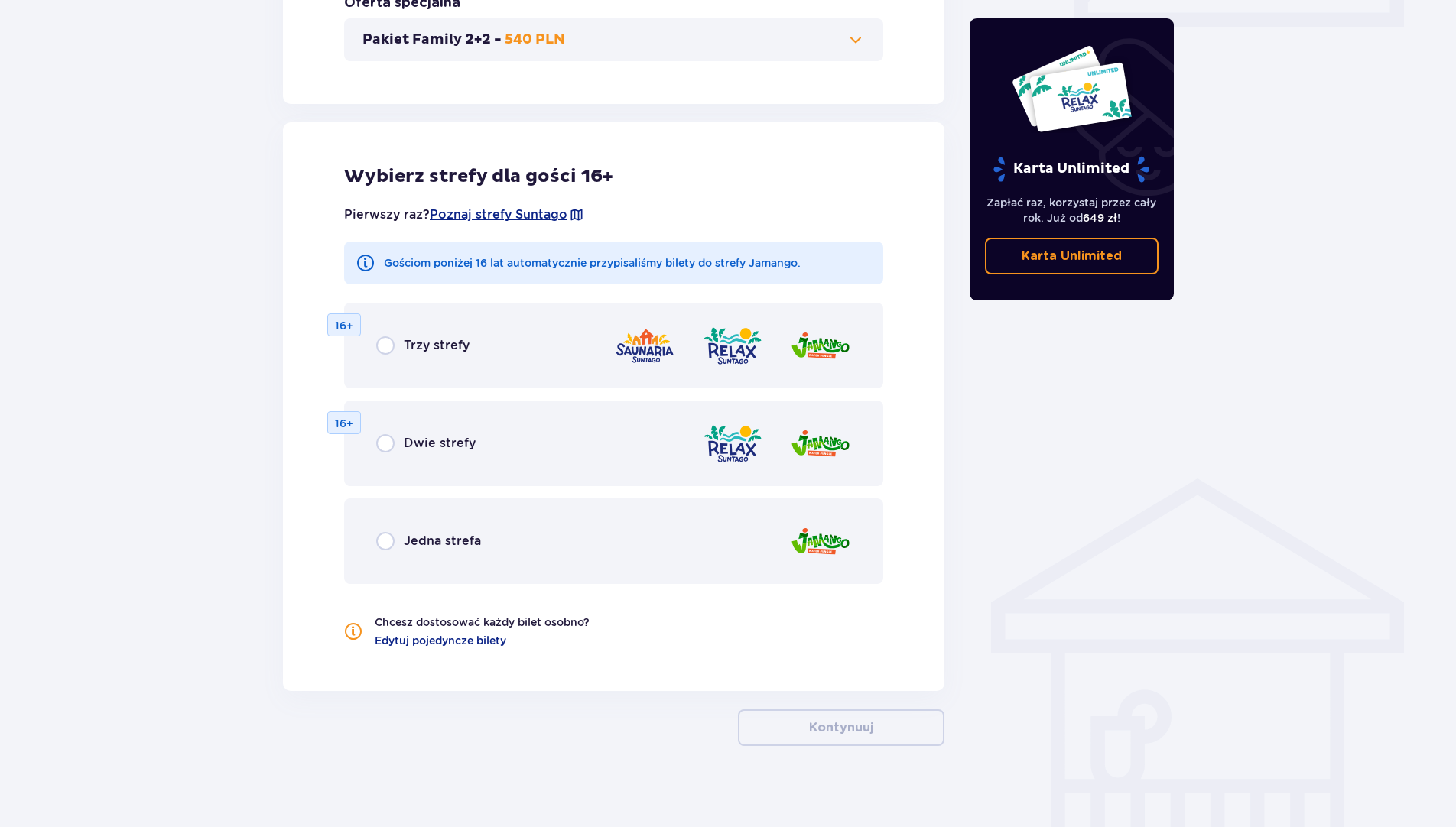
scroll to position [773, 0]
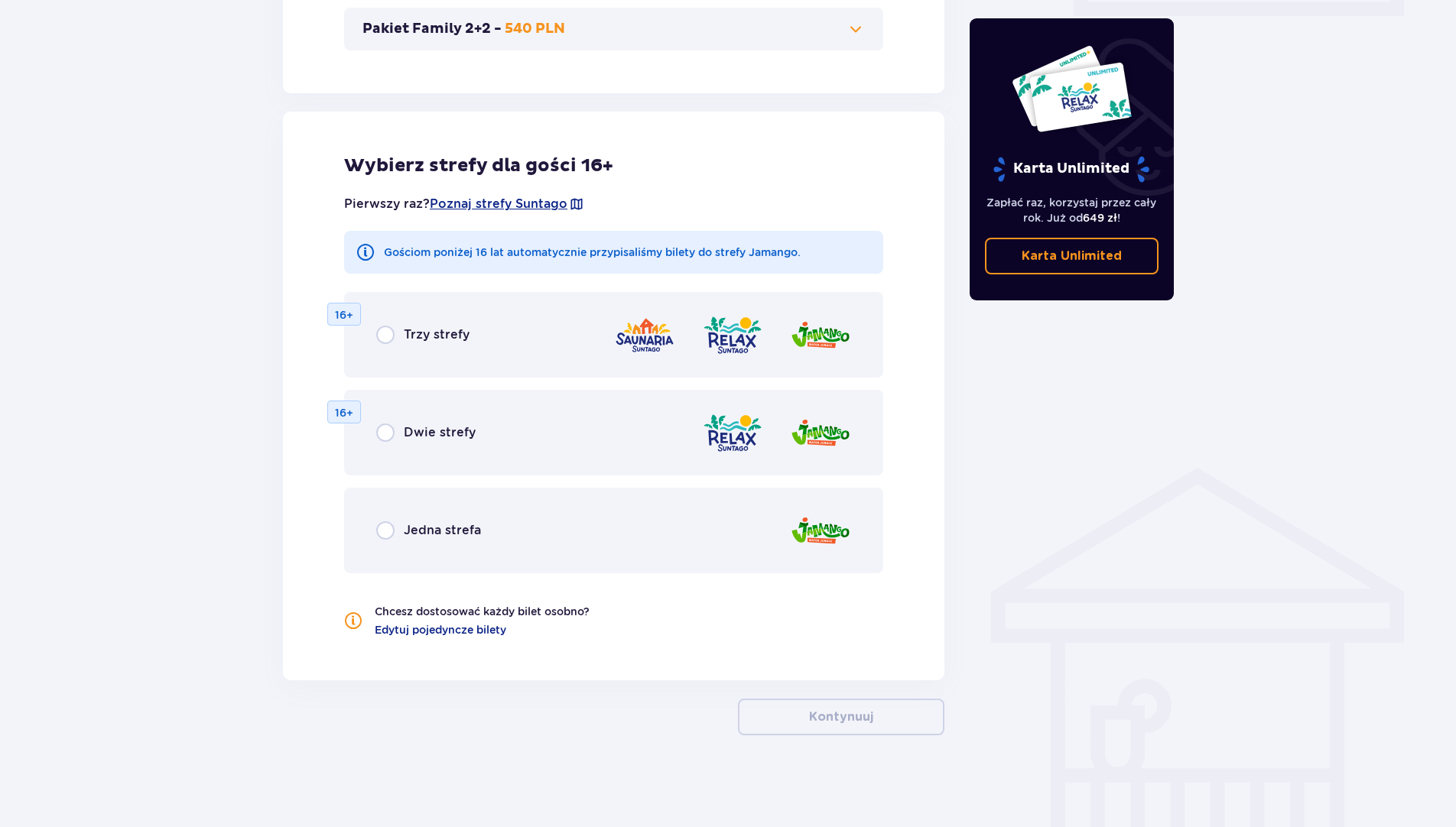
click at [381, 525] on input "radio" at bounding box center [385, 530] width 18 height 18
radio input "true"
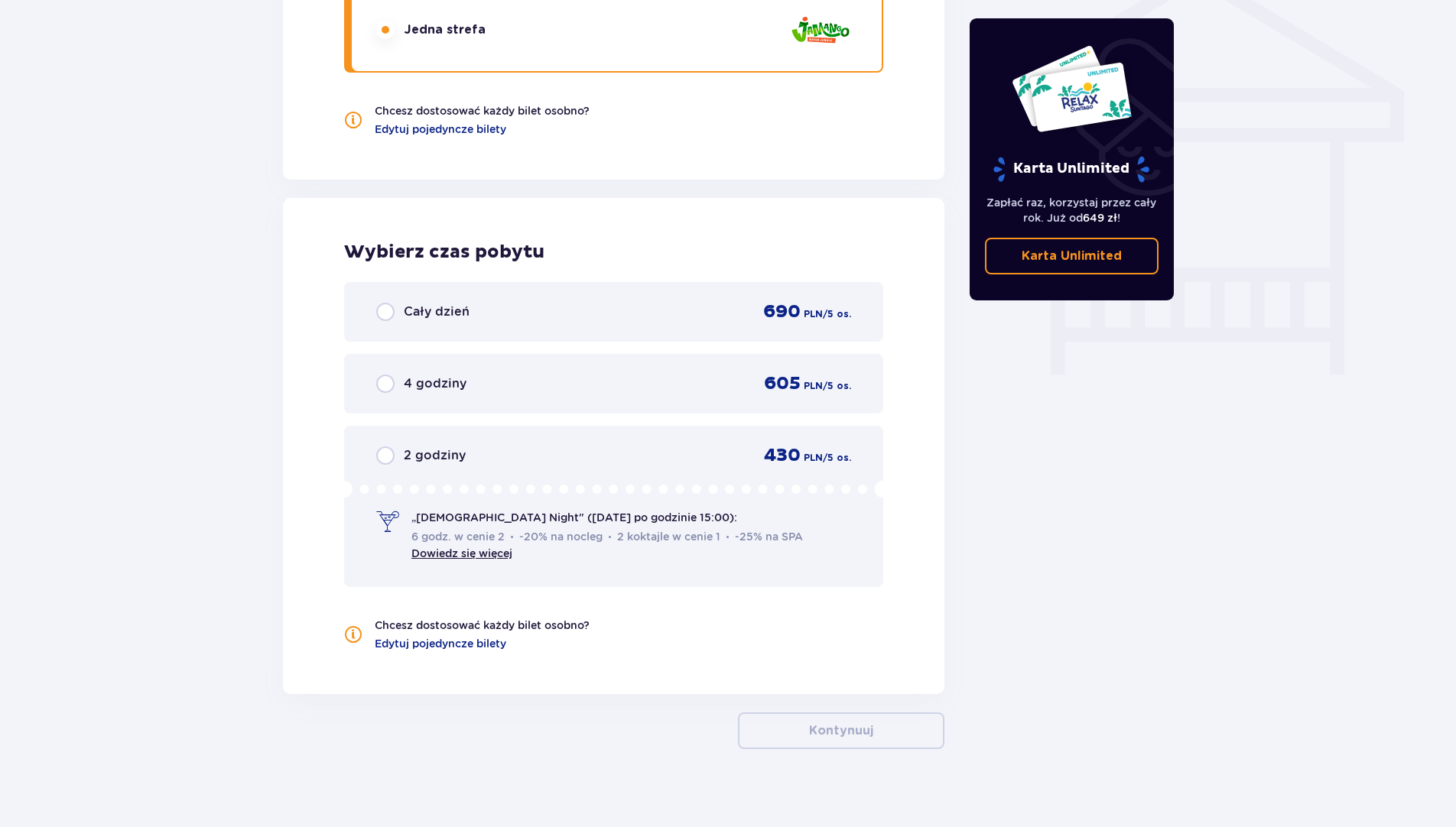
scroll to position [1288, 0]
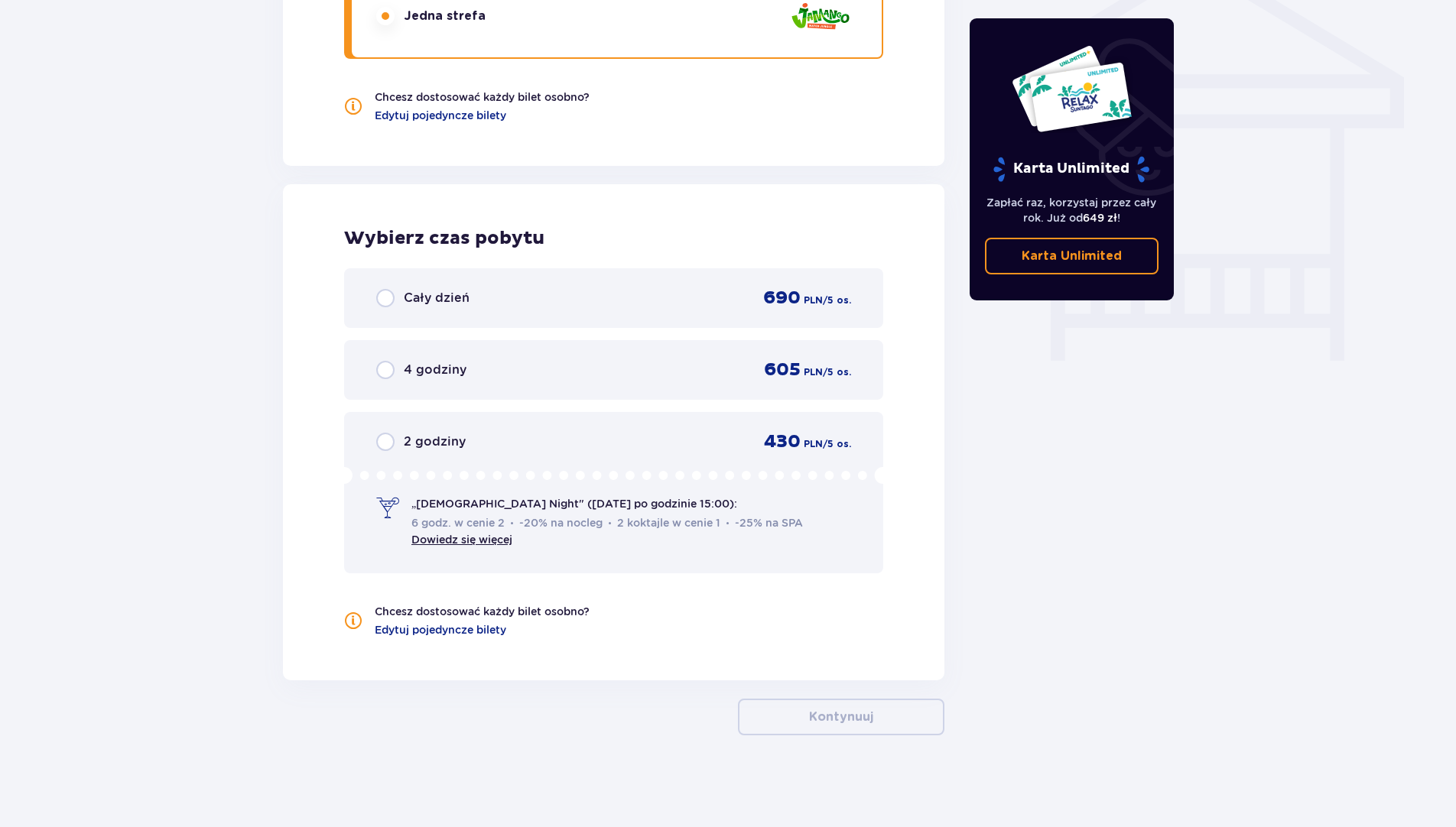
click at [393, 442] on input "radio" at bounding box center [385, 442] width 18 height 18
radio input "true"
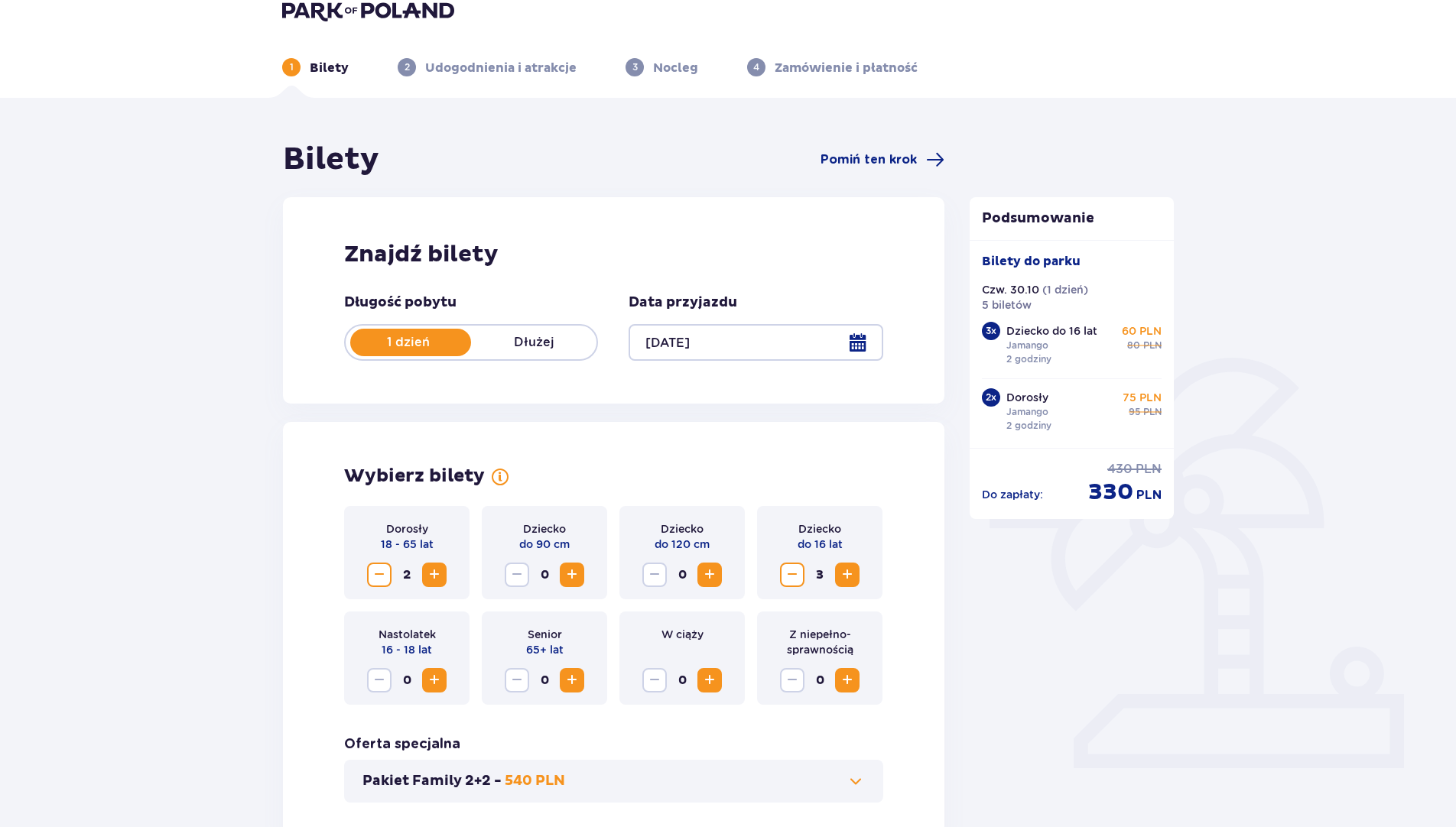
scroll to position [0, 0]
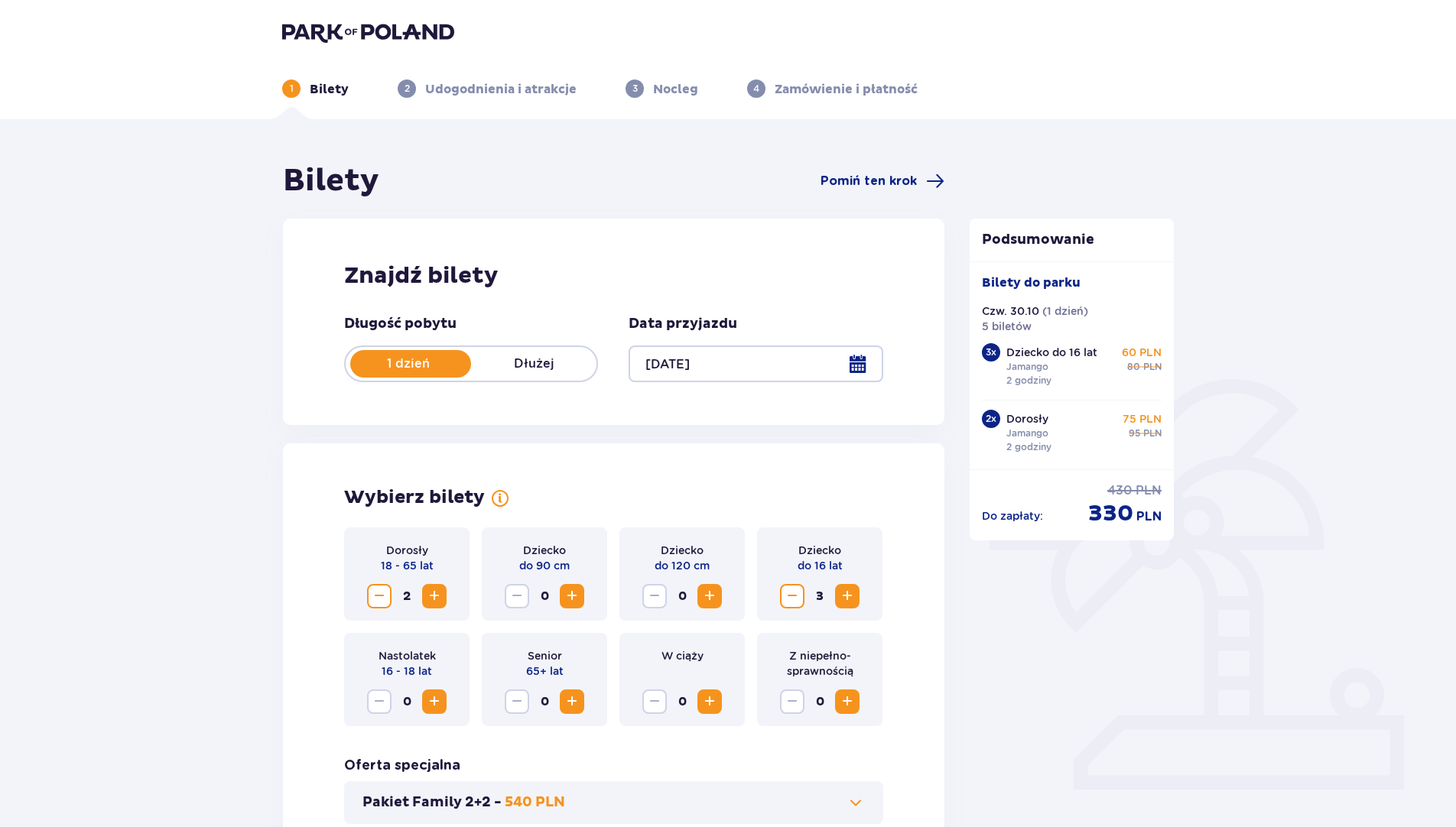
click at [692, 364] on div at bounding box center [755, 364] width 254 height 36
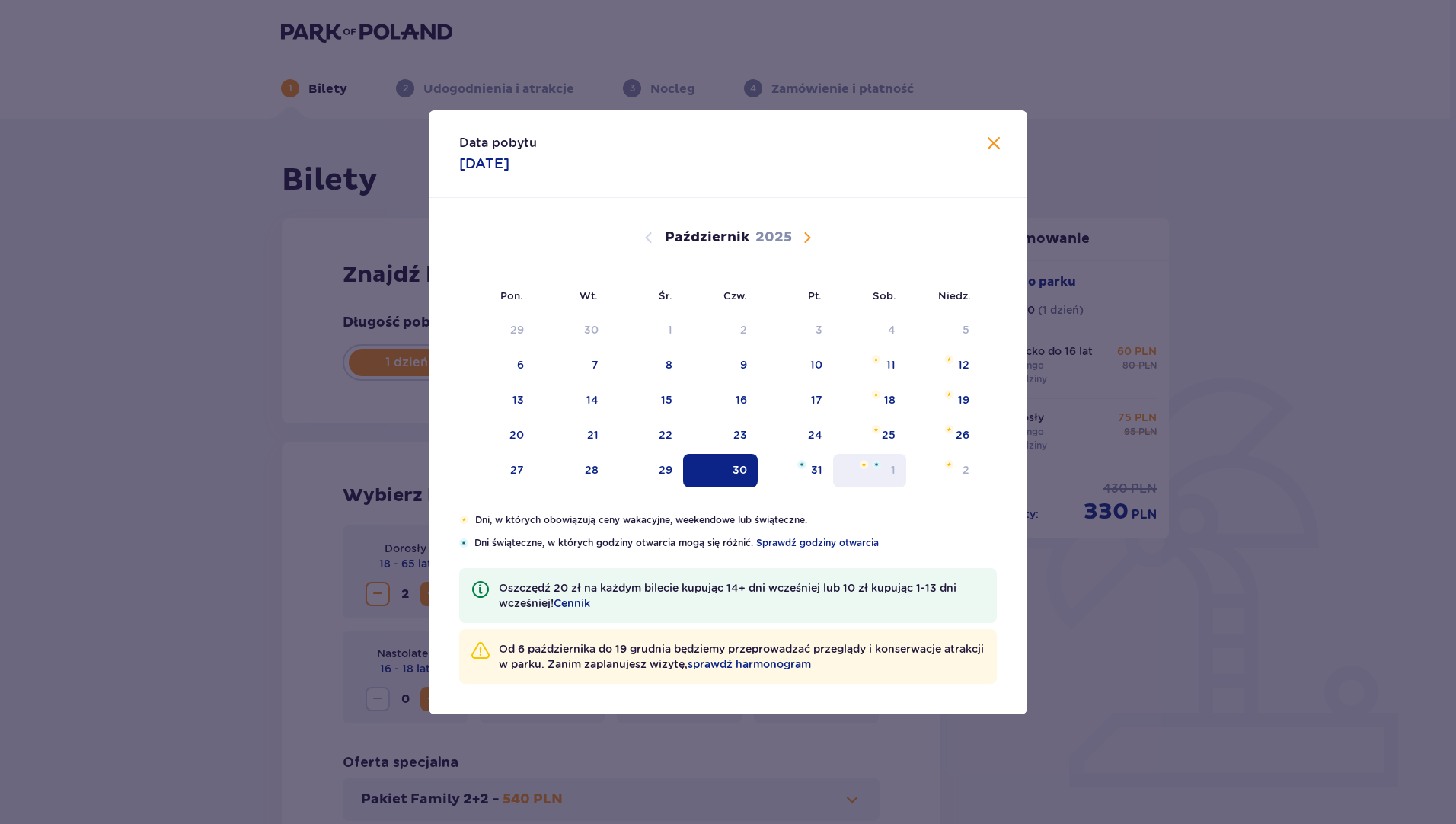
click at [866, 467] on img "sobota, 1 listopada 2025" at bounding box center [863, 464] width 9 height 9
type input "01.11.25"
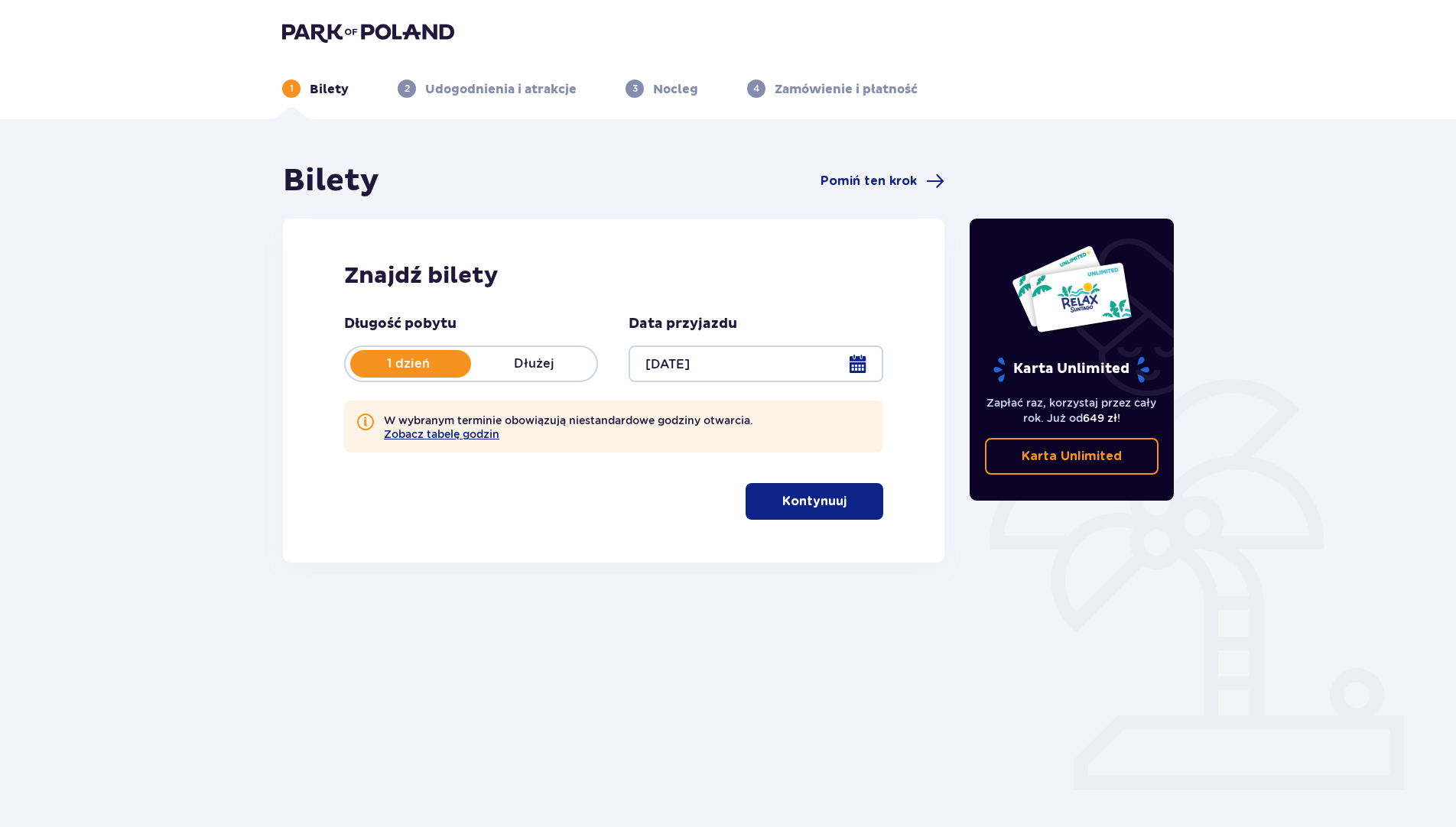
click at [832, 501] on p "Kontynuuj" at bounding box center [814, 501] width 64 height 16
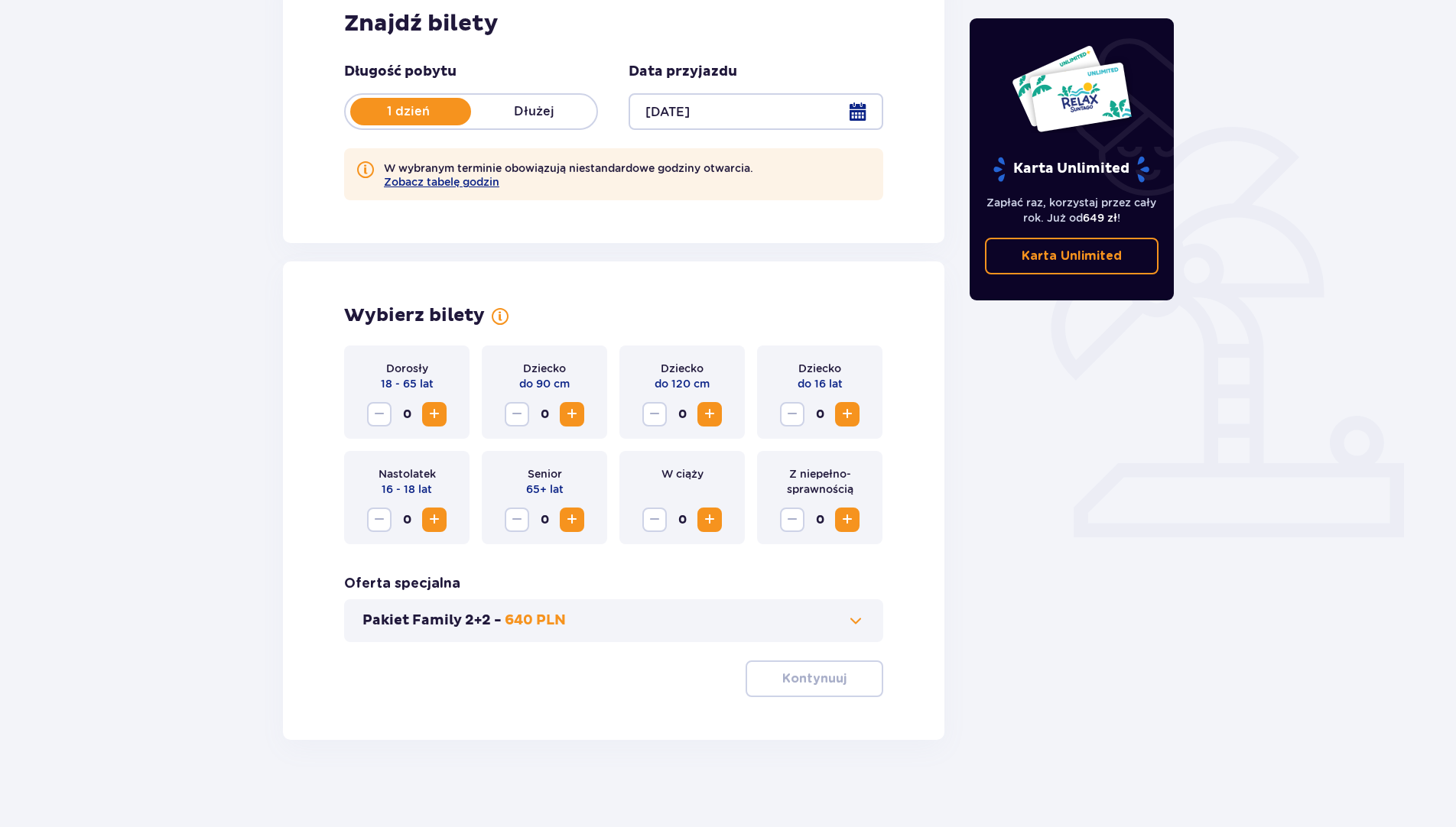
scroll to position [257, 0]
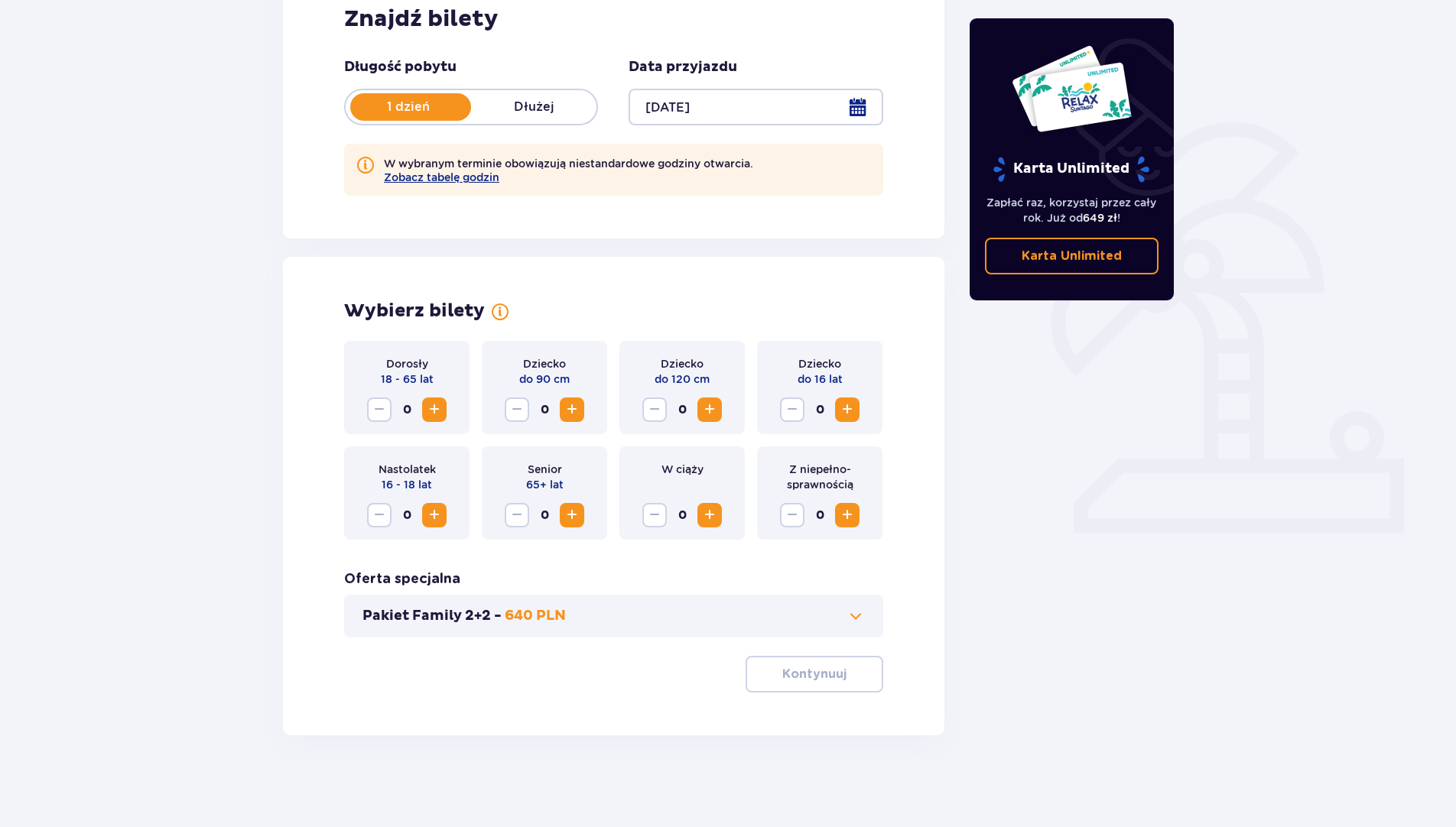
click at [429, 407] on span "Zwiększ" at bounding box center [434, 409] width 18 height 18
click at [430, 407] on span "Zwiększ" at bounding box center [434, 409] width 18 height 18
click at [846, 409] on span "Zwiększ" at bounding box center [846, 409] width 18 height 18
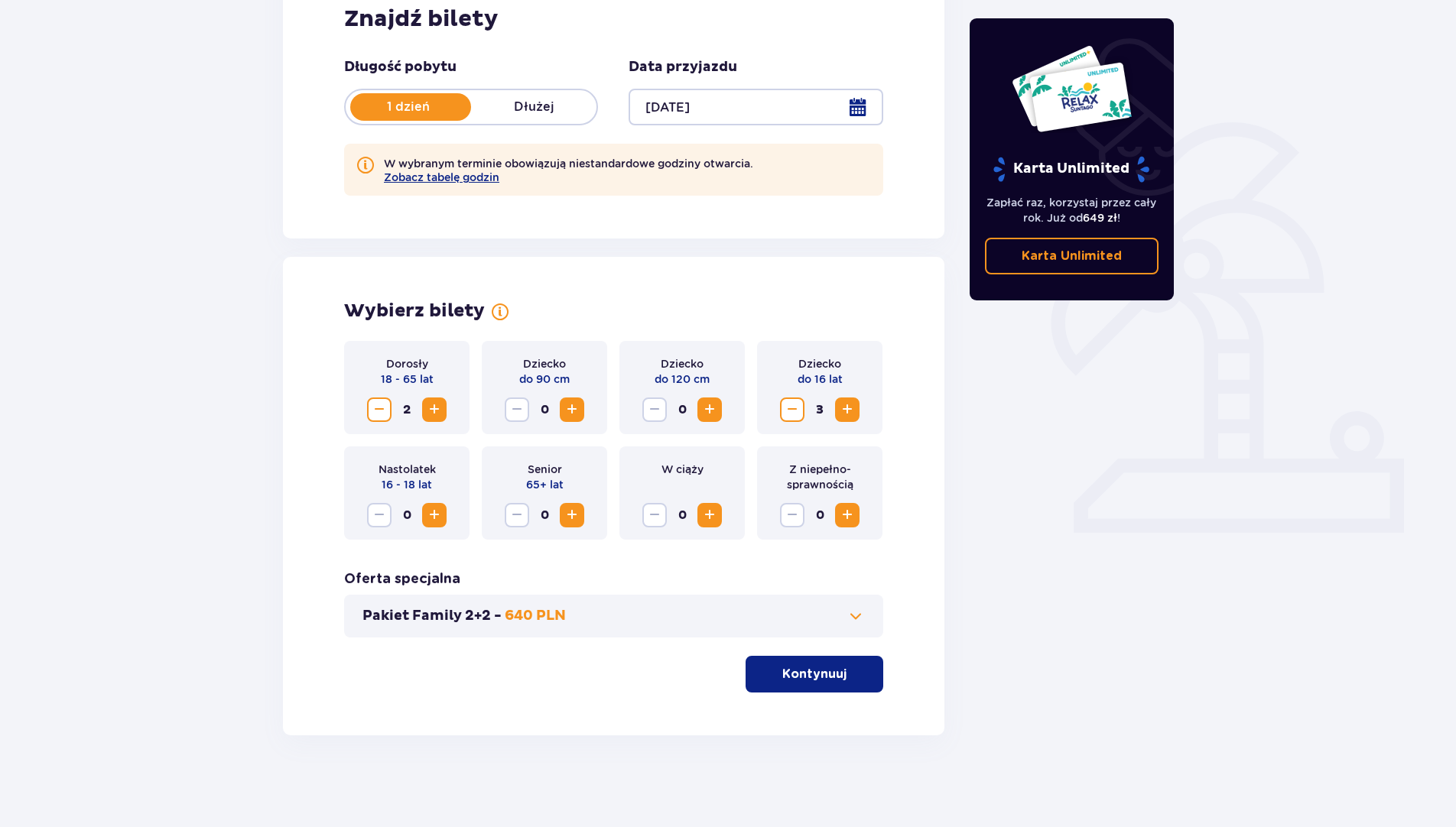
click at [820, 676] on p "Kontynuuj" at bounding box center [814, 674] width 64 height 16
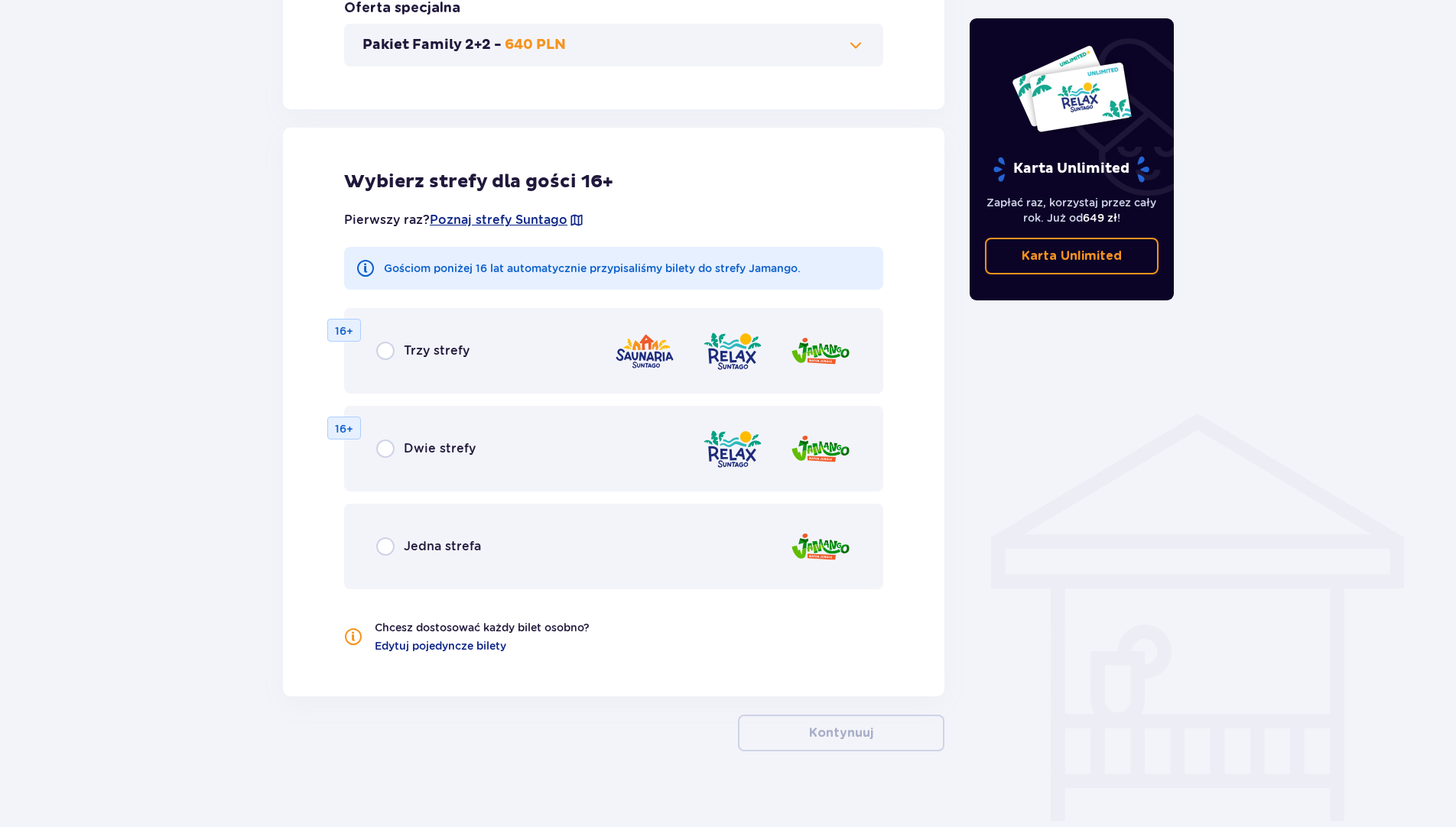
scroll to position [843, 0]
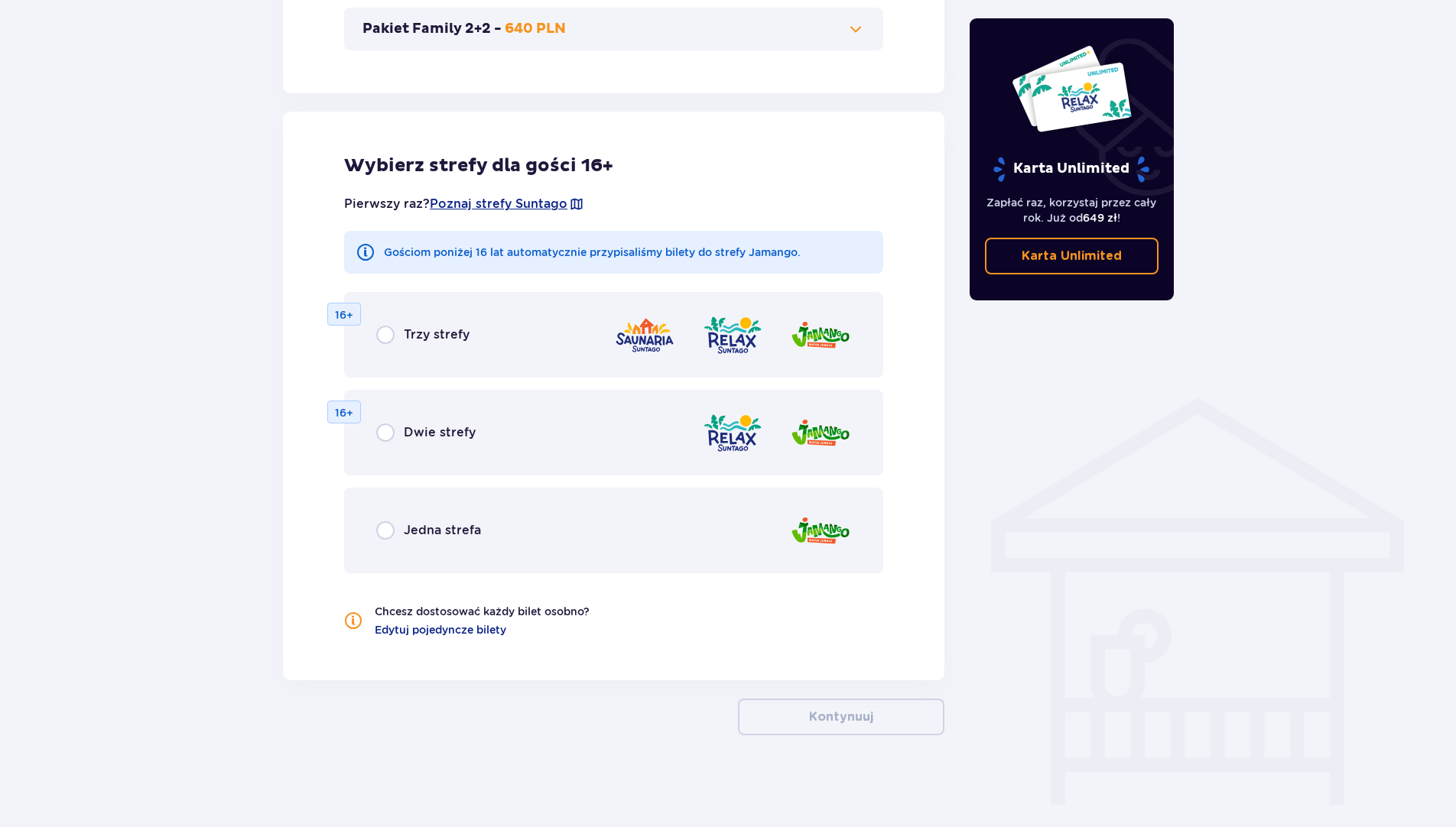
click at [424, 533] on span "Jedna strefa" at bounding box center [442, 530] width 77 height 16
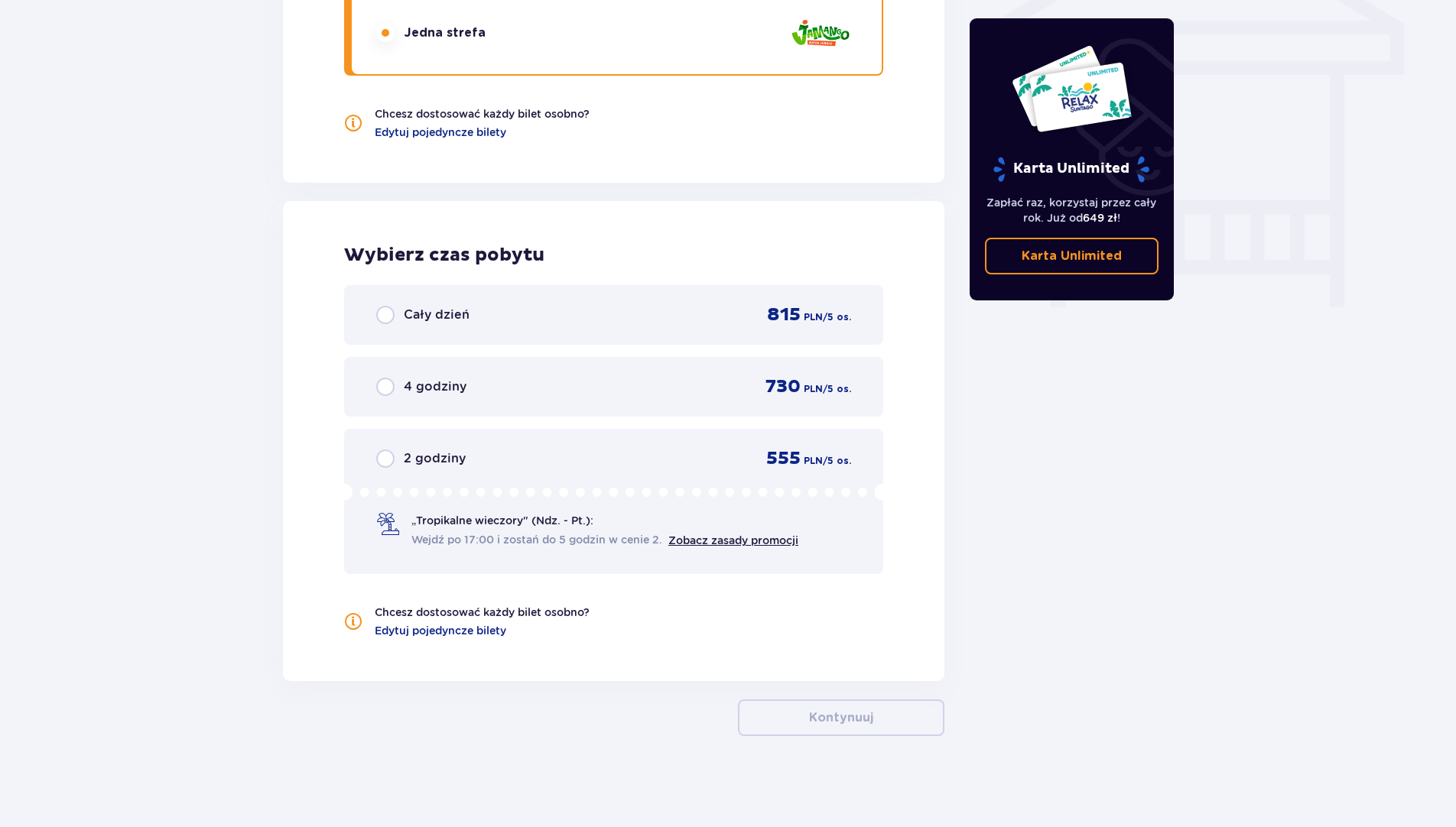
scroll to position [1342, 0]
click at [412, 453] on span "2 godziny" at bounding box center [434, 457] width 61 height 16
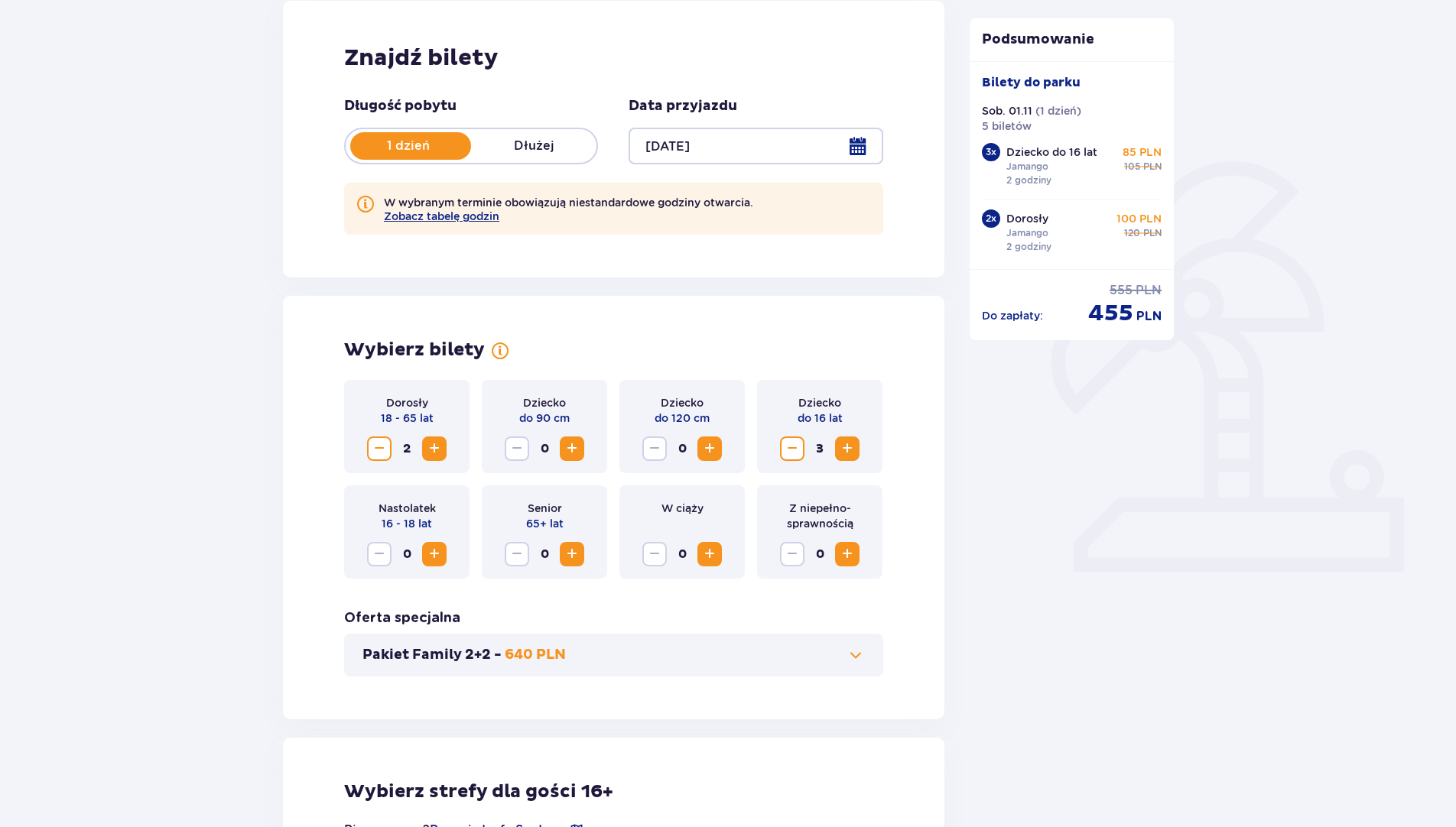
scroll to position [205, 0]
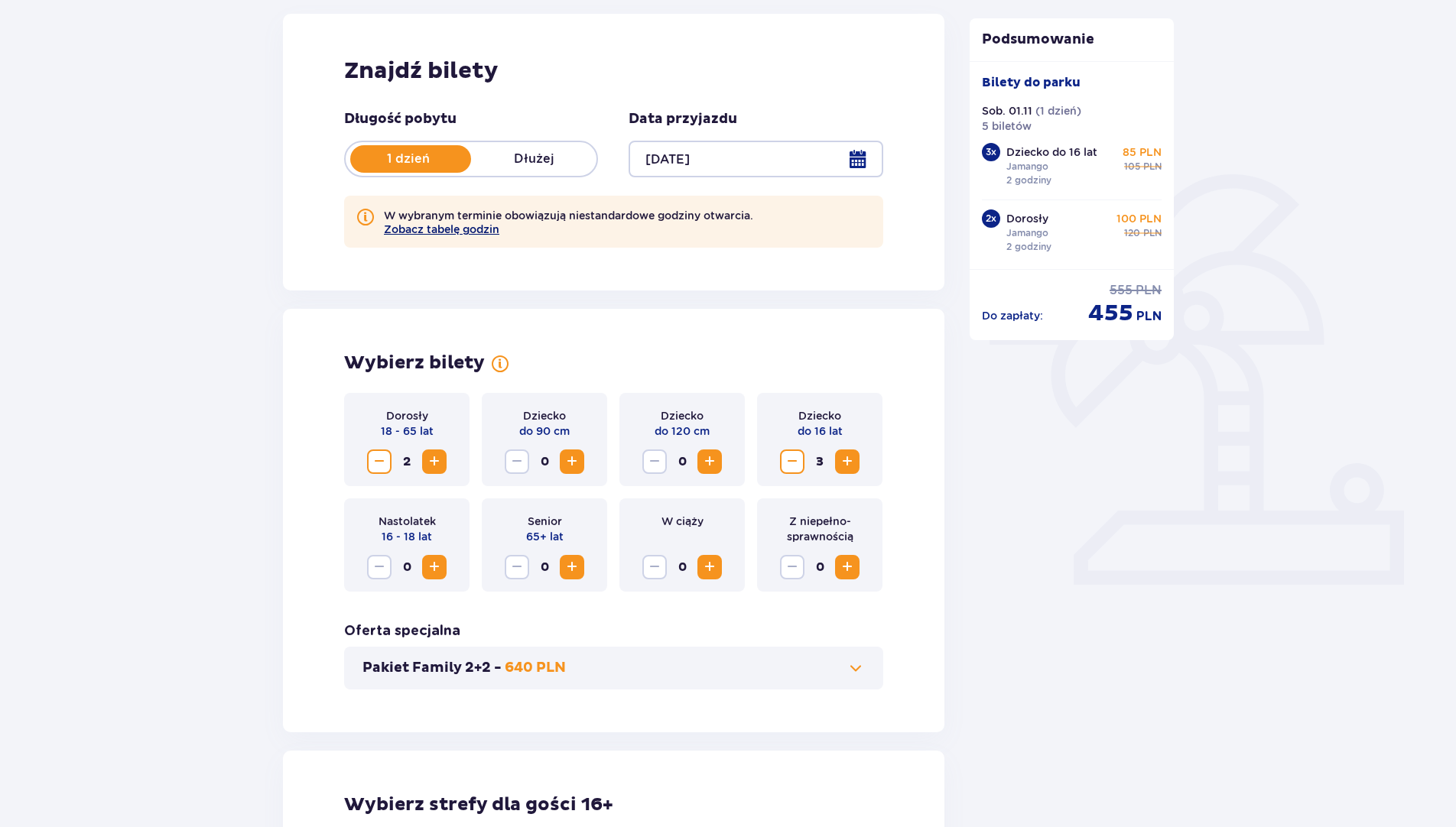
click at [469, 231] on button "Zobacz tabelę godzin" at bounding box center [441, 229] width 115 height 12
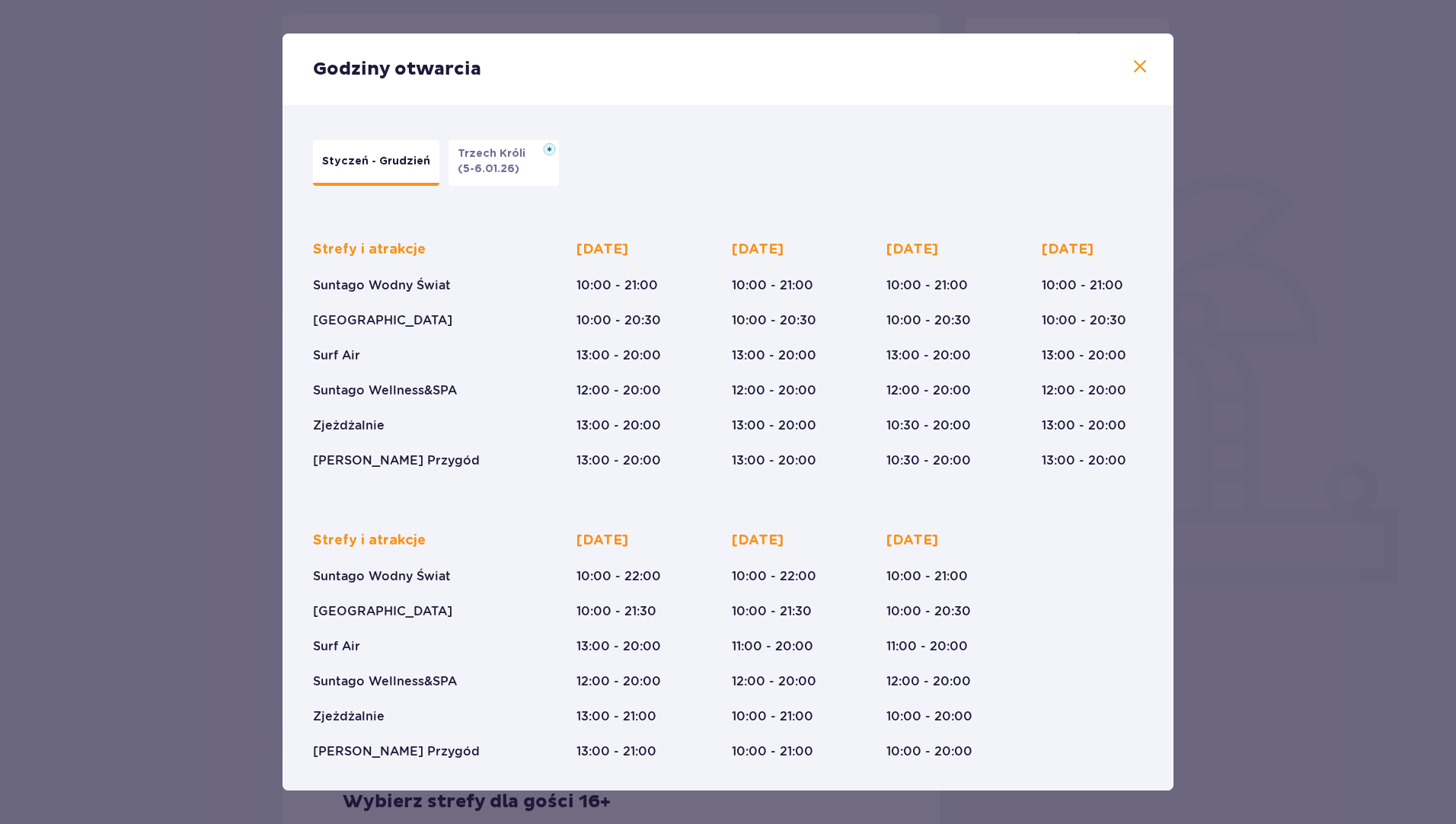
click at [1137, 61] on span at bounding box center [1139, 66] width 18 height 18
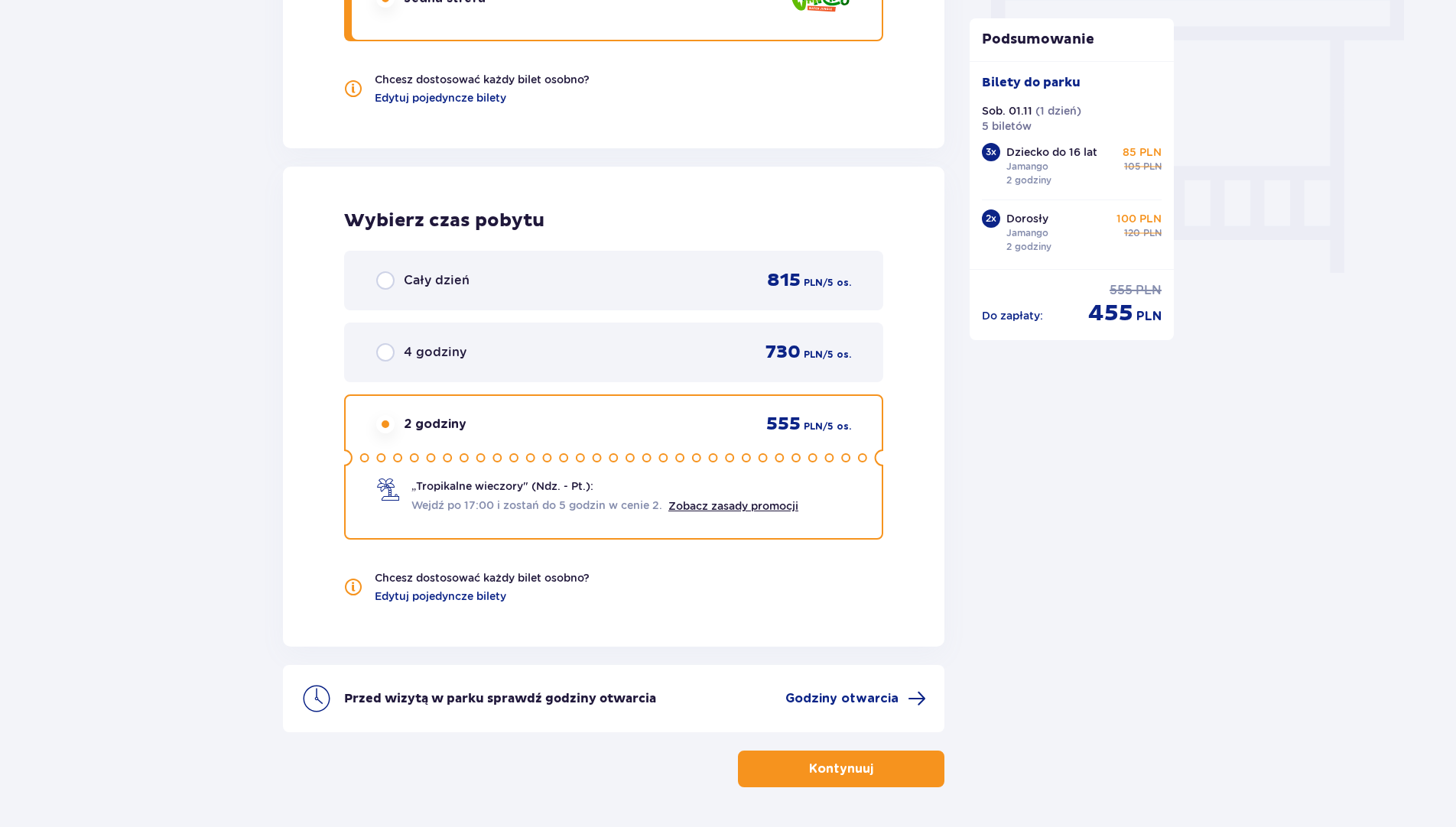
scroll to position [1351, 0]
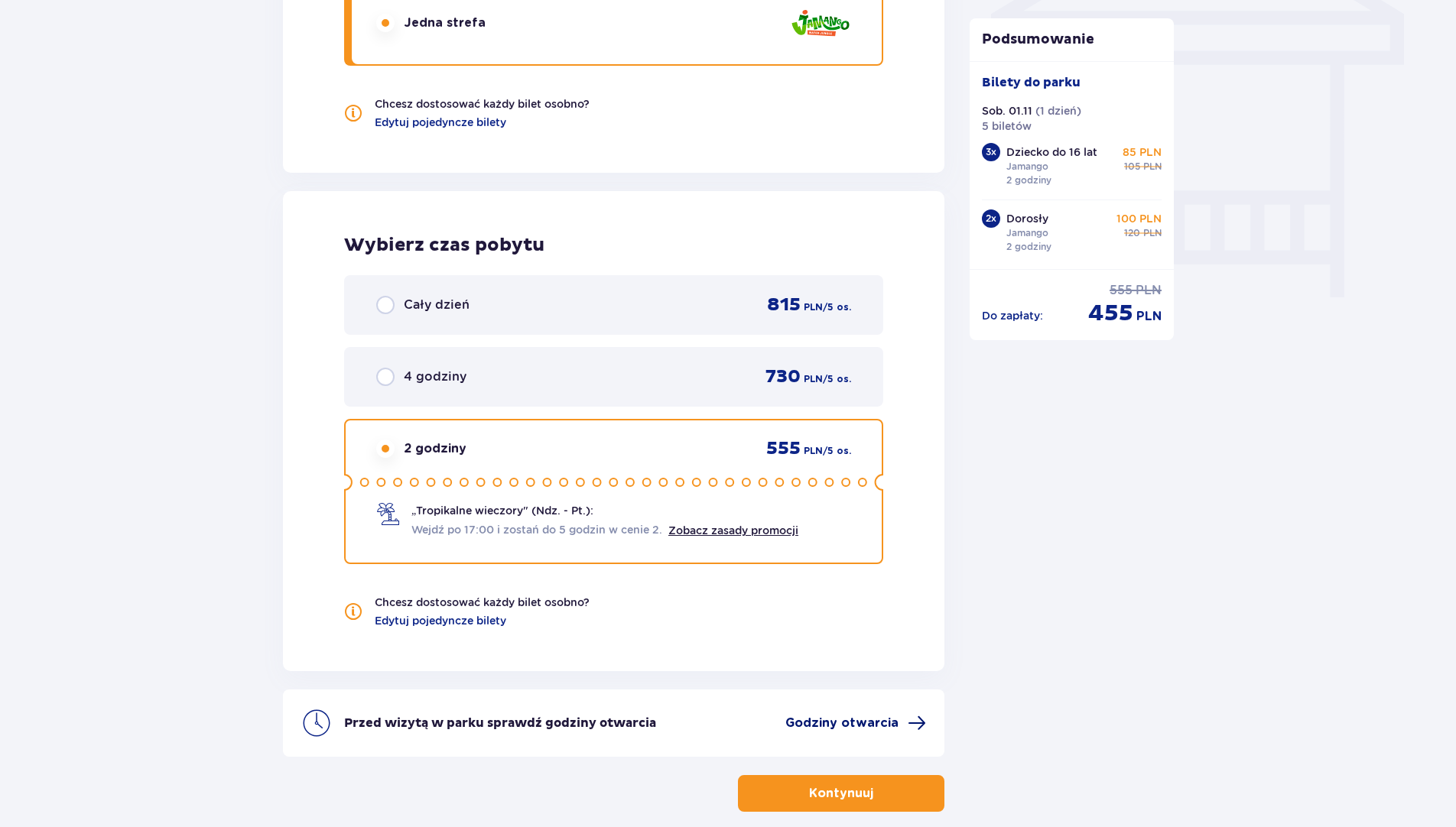
click at [847, 722] on span "Godziny otwarcia" at bounding box center [841, 722] width 113 height 16
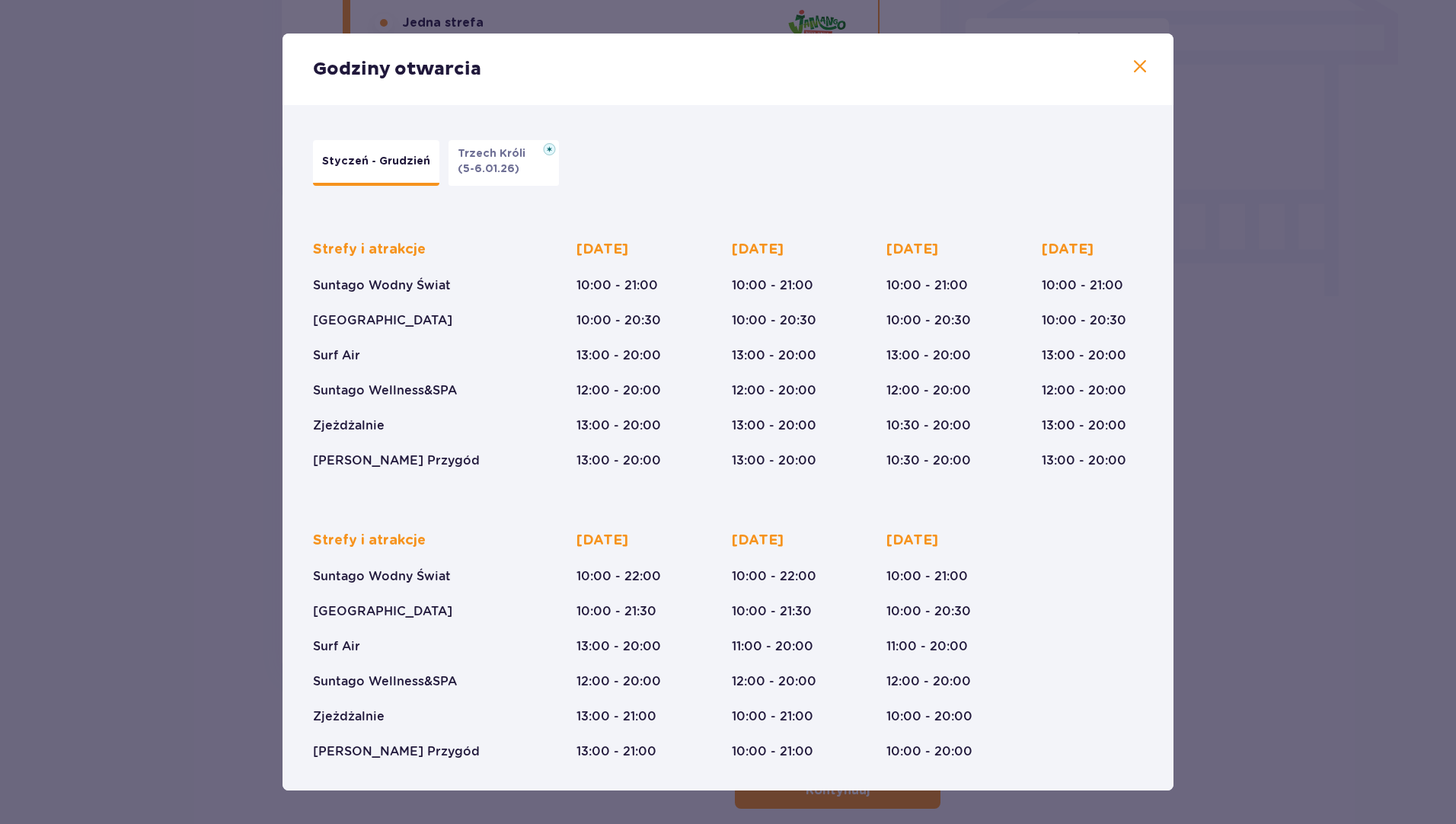
click at [1134, 70] on span at bounding box center [1139, 66] width 18 height 18
